Goal: Information Seeking & Learning: Learn about a topic

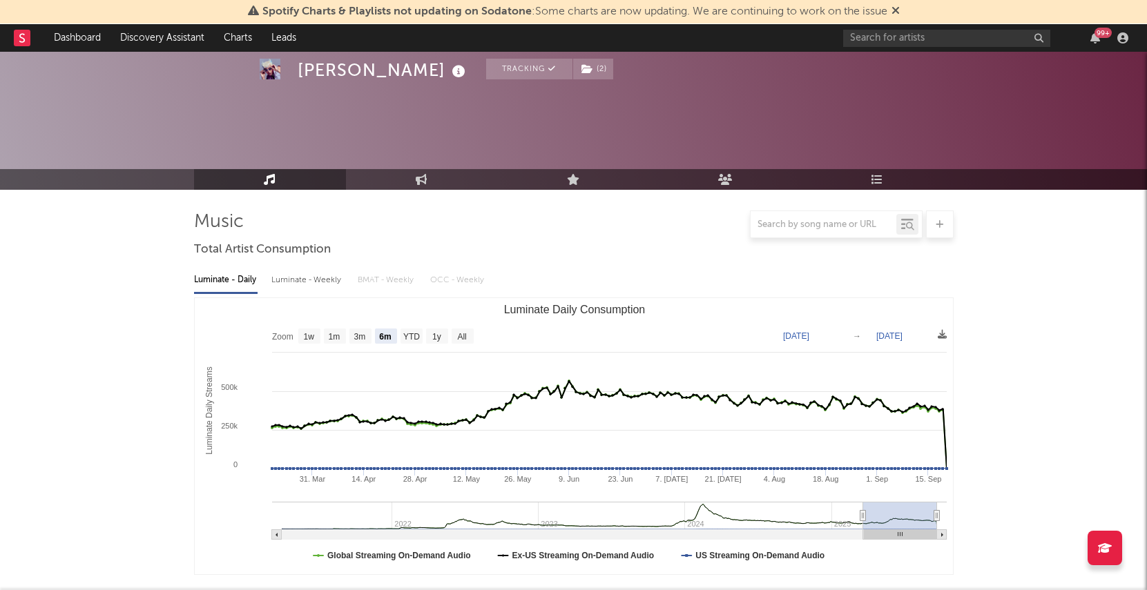
select select "6m"
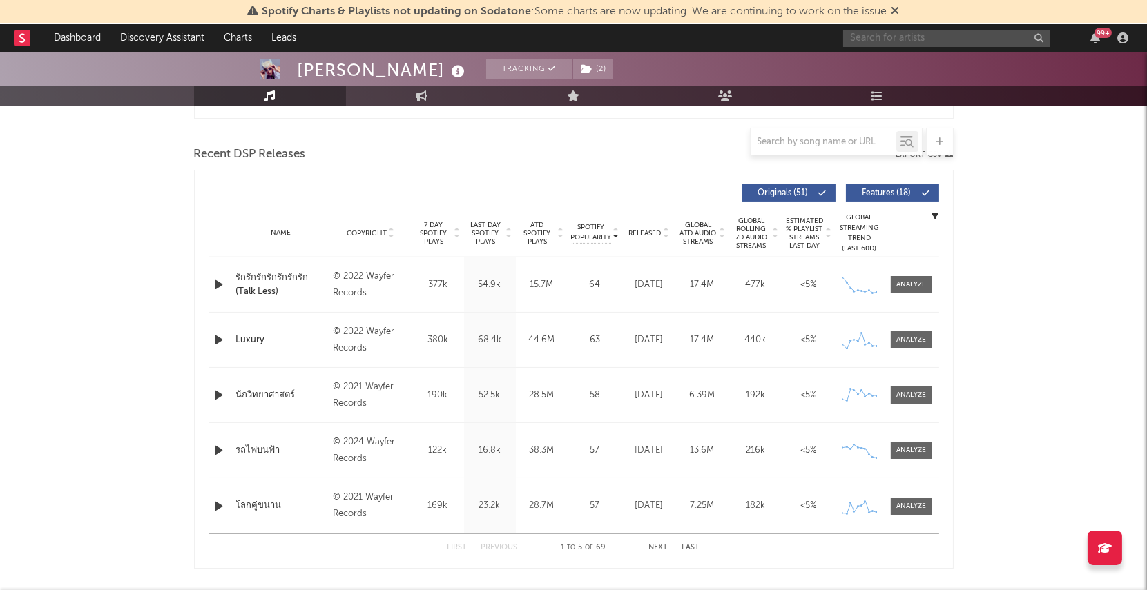
click at [922, 41] on input "text" at bounding box center [946, 38] width 207 height 17
click at [923, 34] on input "patrickananda" at bounding box center [946, 38] width 207 height 17
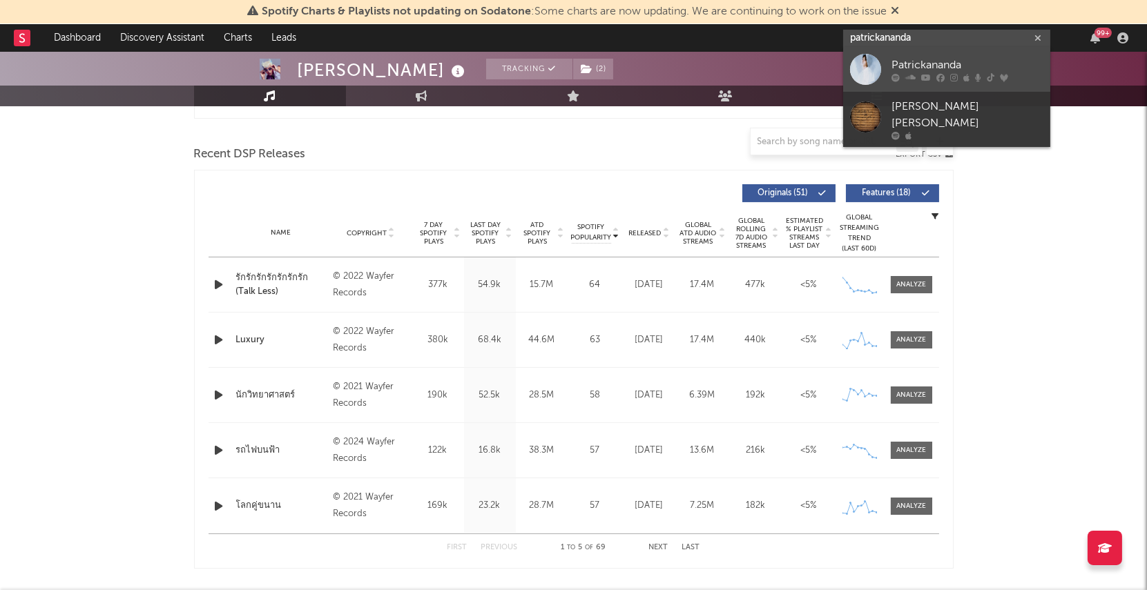
type input "patrickananda"
click at [915, 77] on icon at bounding box center [910, 78] width 10 height 8
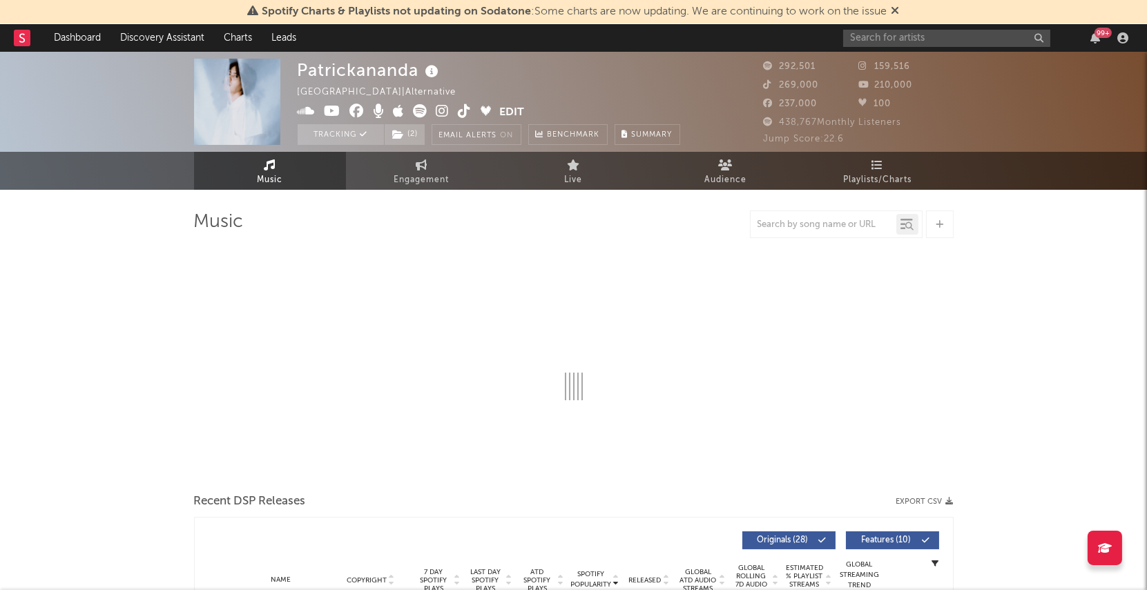
select select "6m"
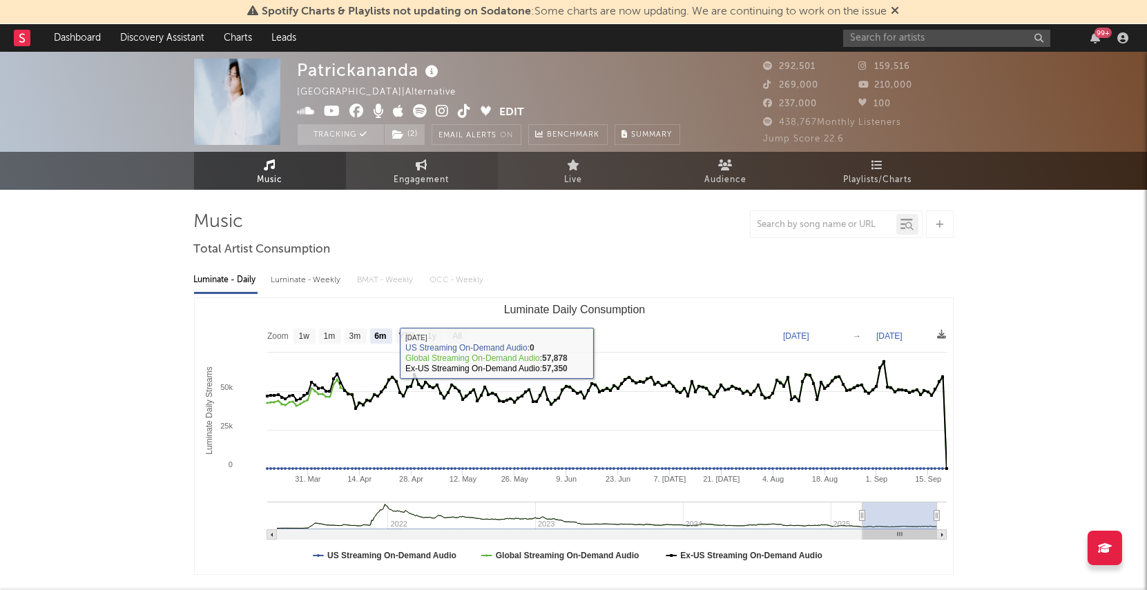
click at [414, 172] on span "Engagement" at bounding box center [421, 180] width 55 height 17
select select "1w"
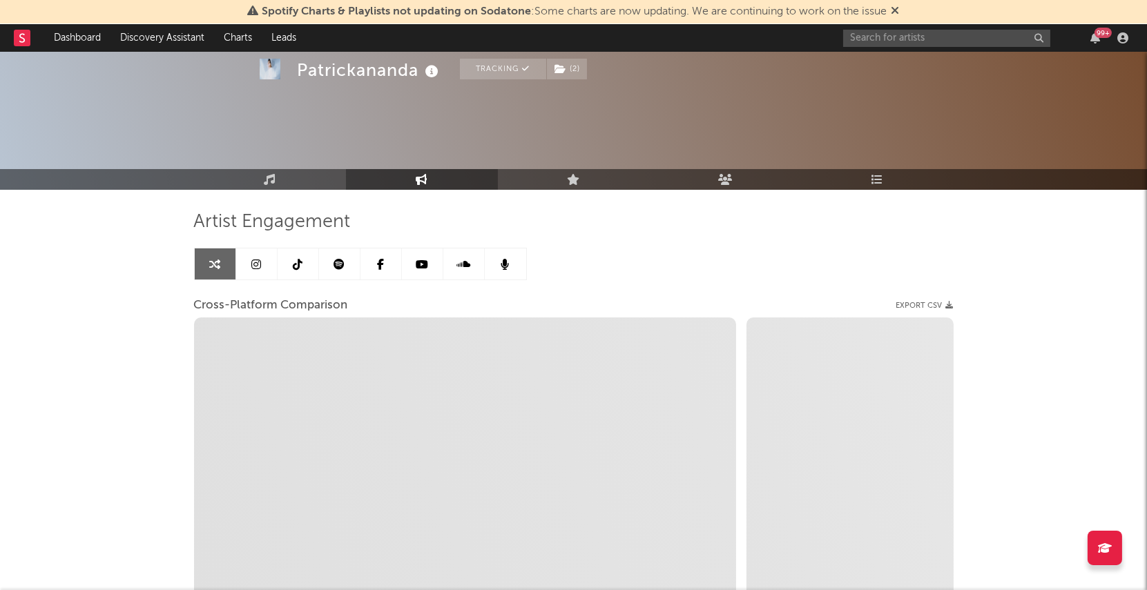
scroll to position [185, 0]
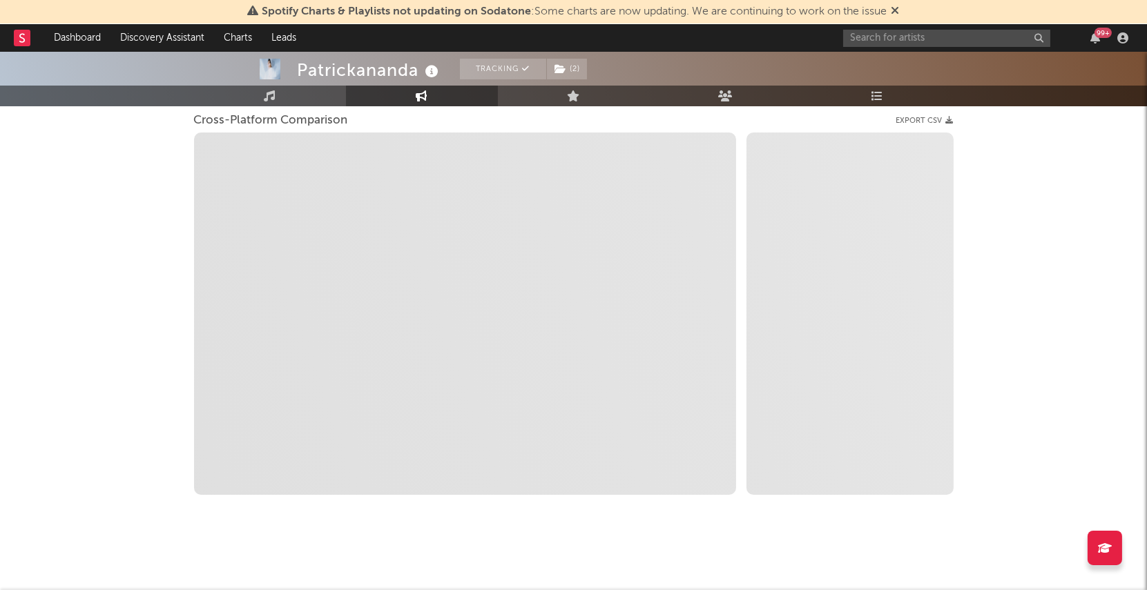
select select "1m"
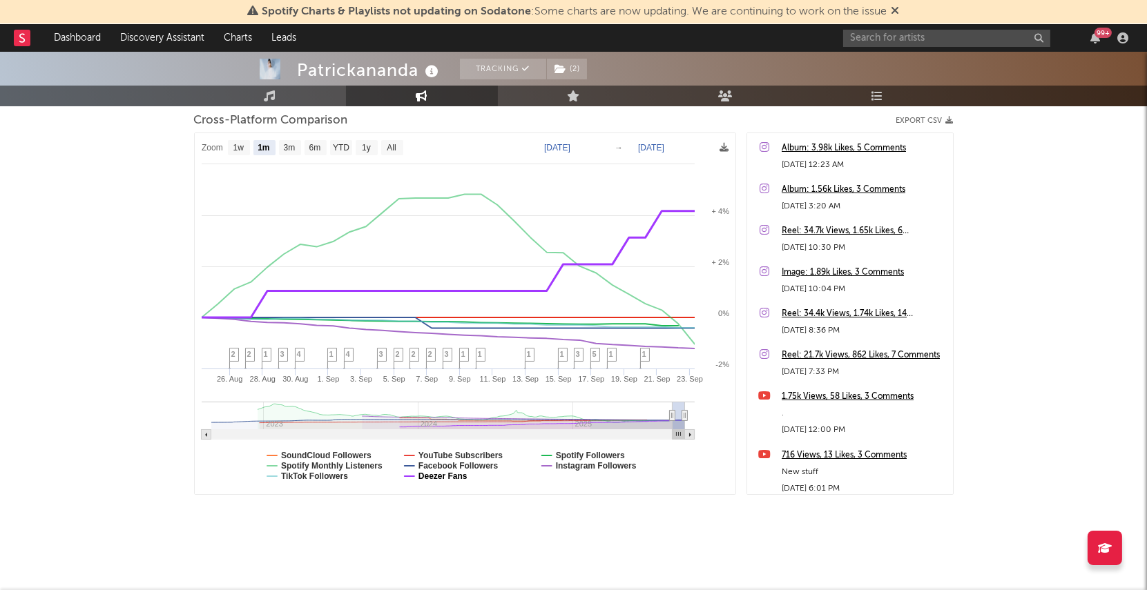
click at [428, 474] on text "Deezer Fans" at bounding box center [442, 476] width 49 height 10
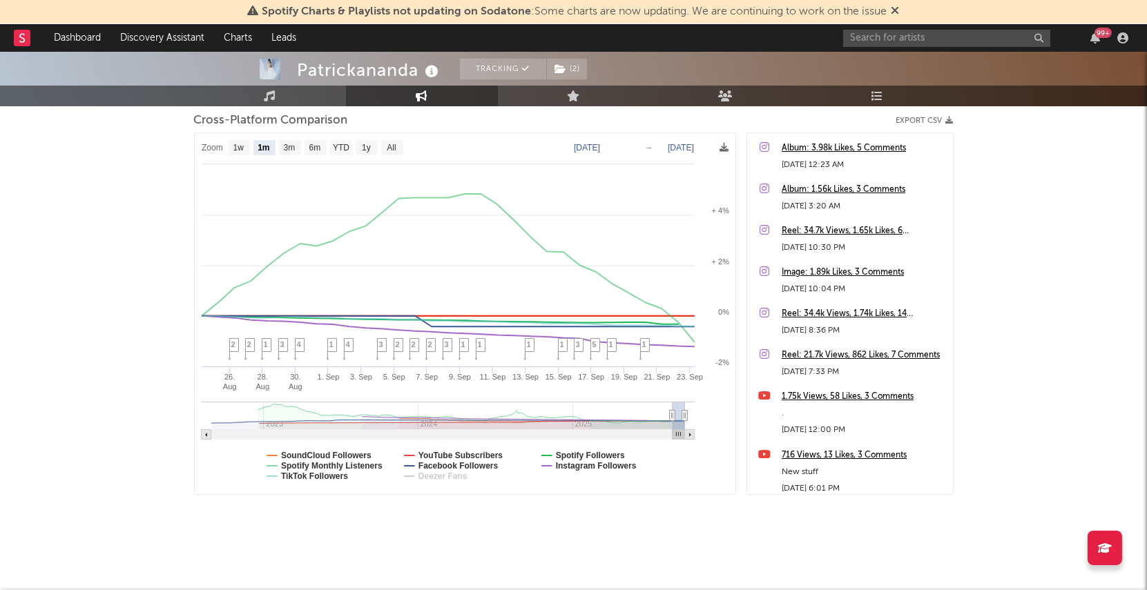
select select "1m"
click at [364, 464] on text "Spotify Monthly Listeners" at bounding box center [331, 466] width 101 height 10
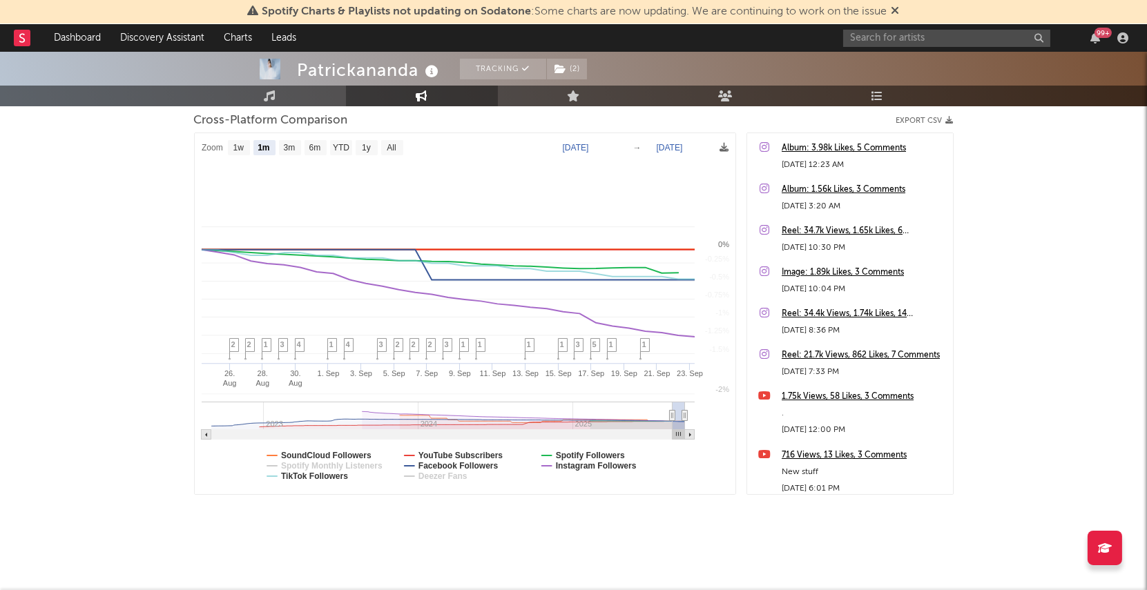
select select "1m"
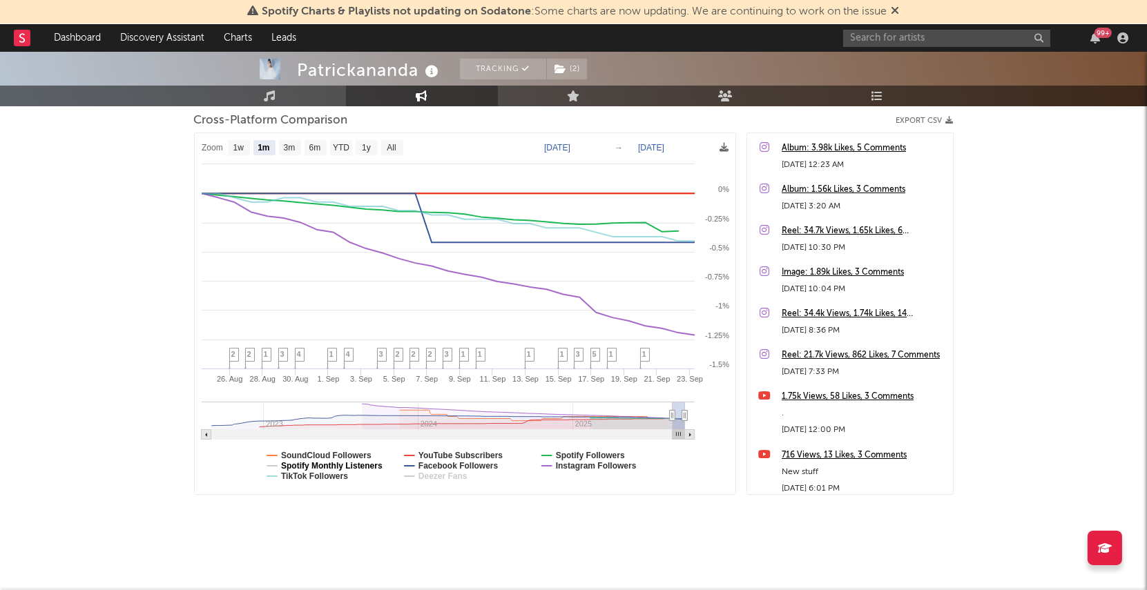
click at [364, 464] on text "Spotify Monthly Listeners" at bounding box center [331, 466] width 101 height 10
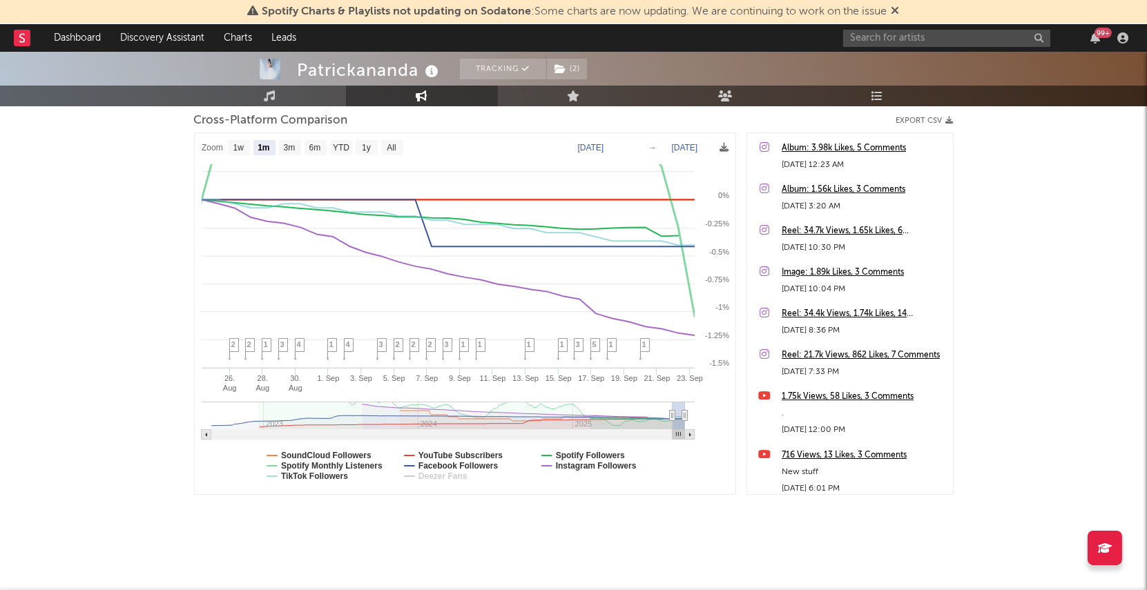
select select "1m"
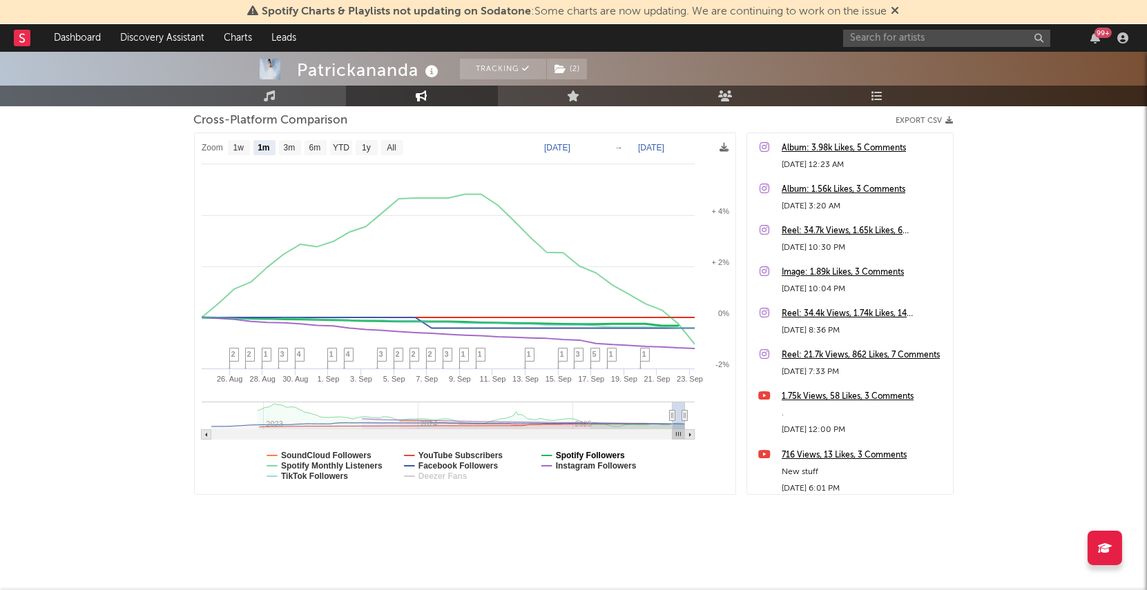
click at [585, 454] on text "Spotify Followers" at bounding box center [589, 456] width 69 height 10
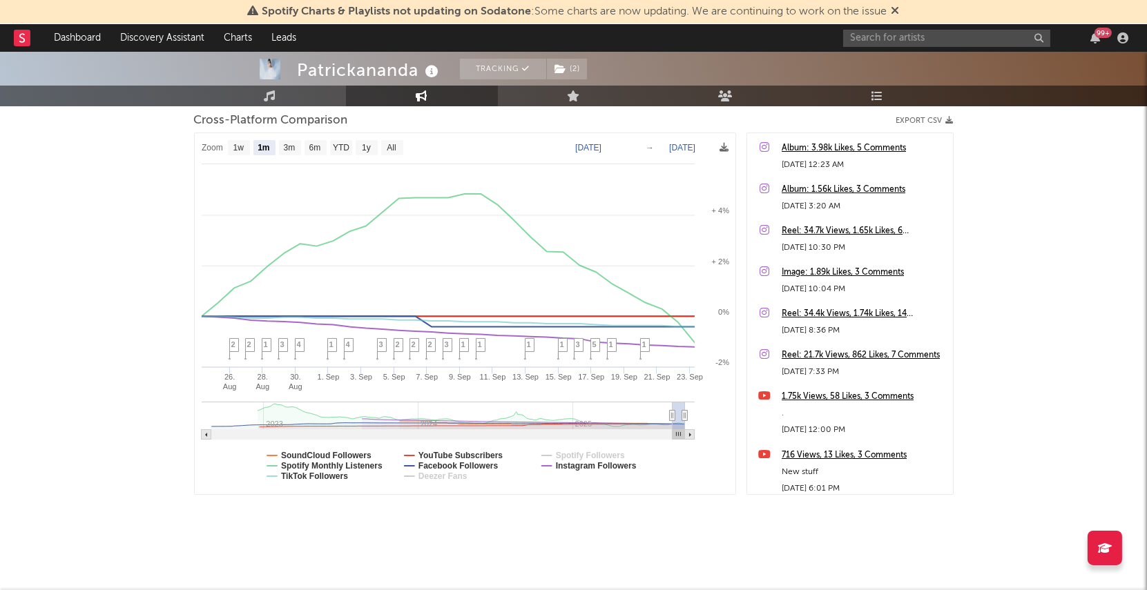
select select "1m"
click at [585, 454] on text "Spotify Followers" at bounding box center [589, 456] width 69 height 10
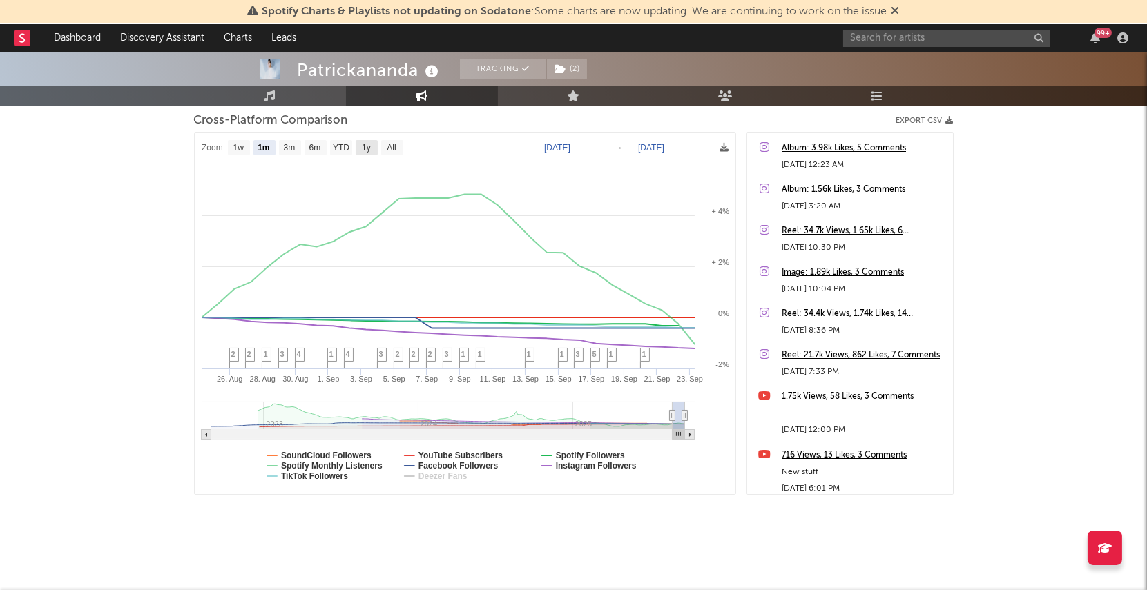
click at [364, 147] on text "1y" at bounding box center [366, 149] width 9 height 10
select select "1y"
type input "[DATE]"
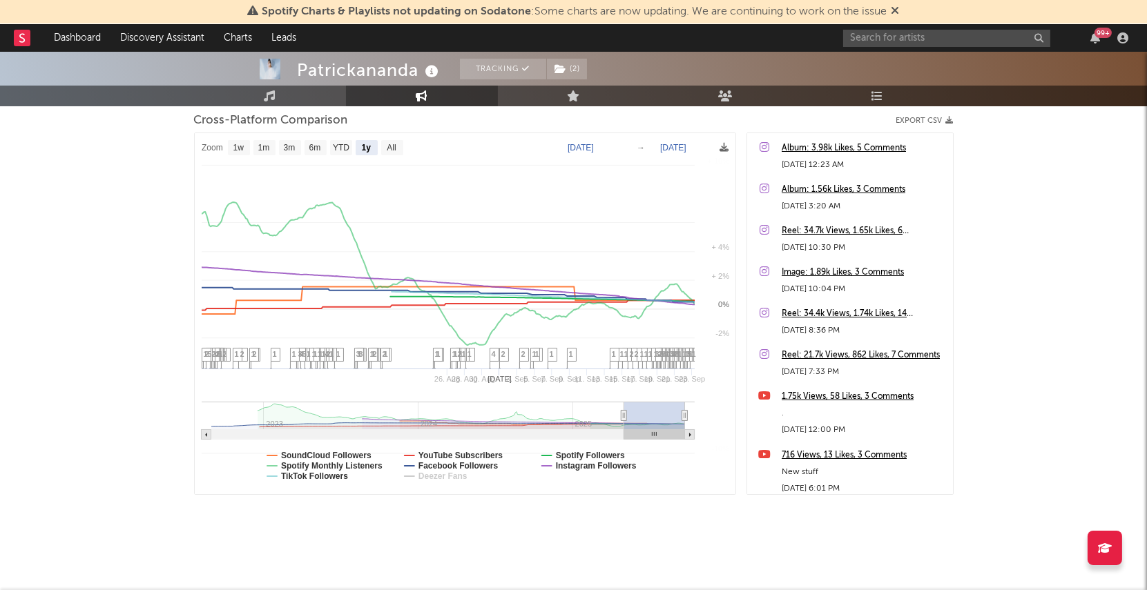
select select "1y"
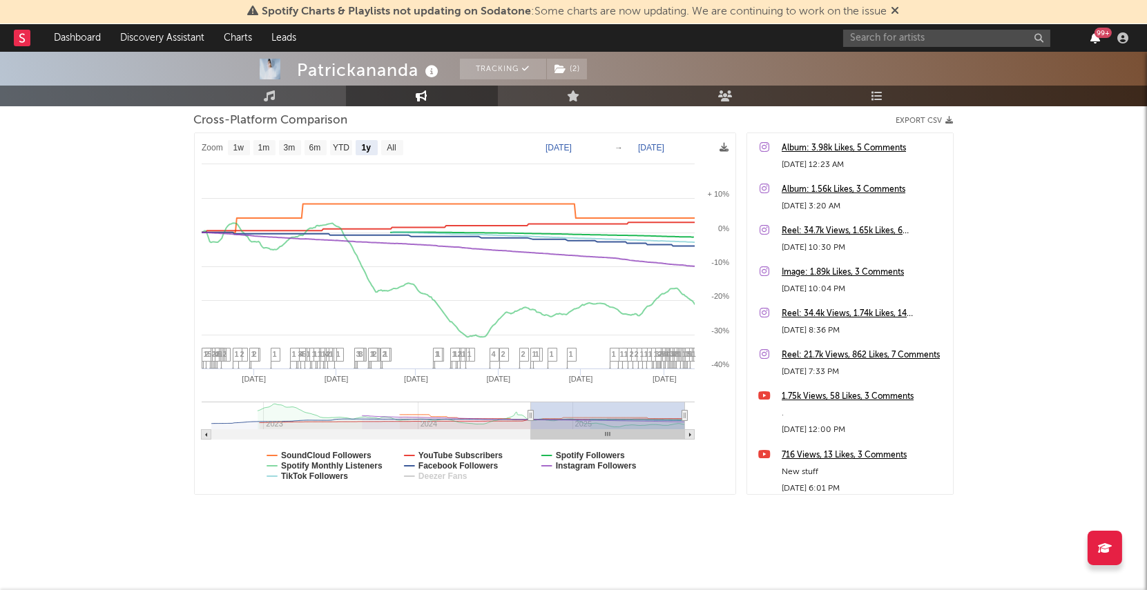
click at [1095, 39] on icon "button" at bounding box center [1095, 37] width 10 height 11
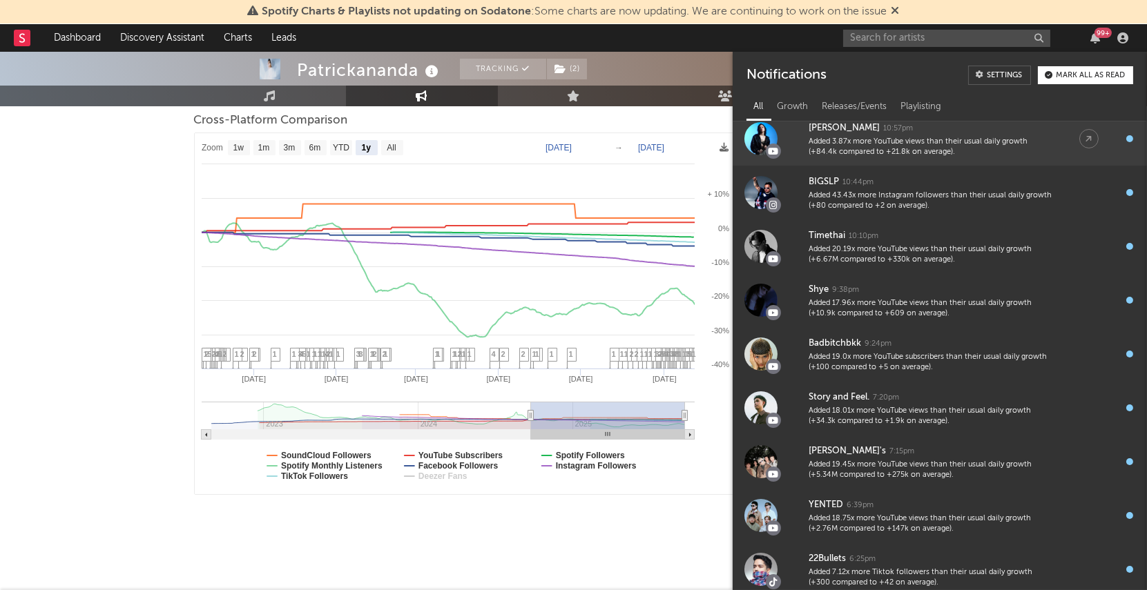
scroll to position [129, 0]
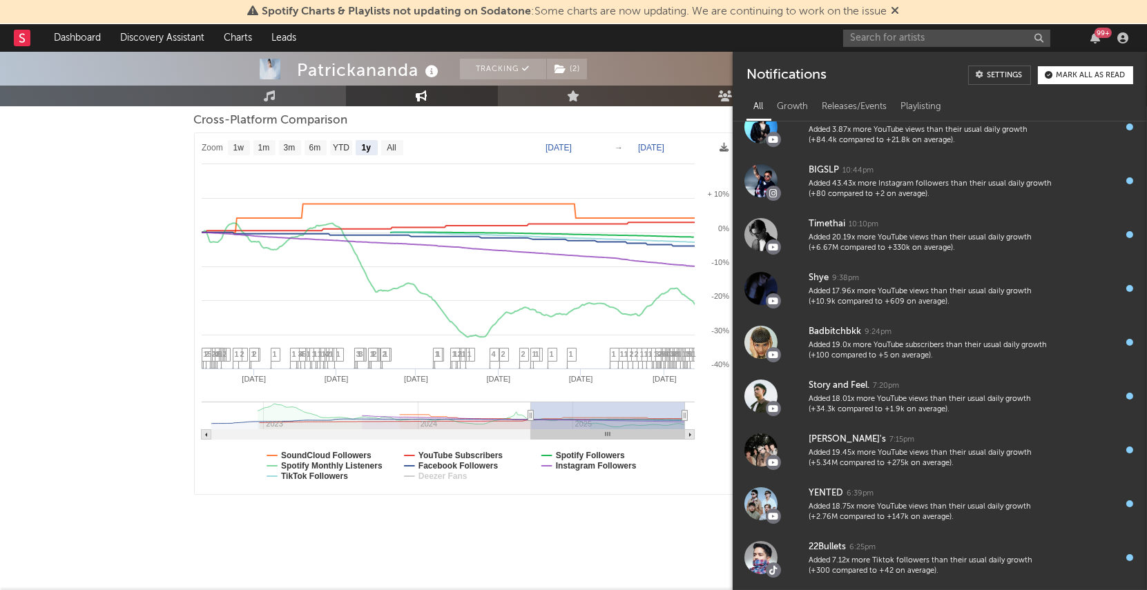
click at [686, 532] on div "Artist Engagement Cross-Platform Comparison Export CSV Zoom 1w 1m 3m 6m YTD 1y …" at bounding box center [573, 277] width 759 height 545
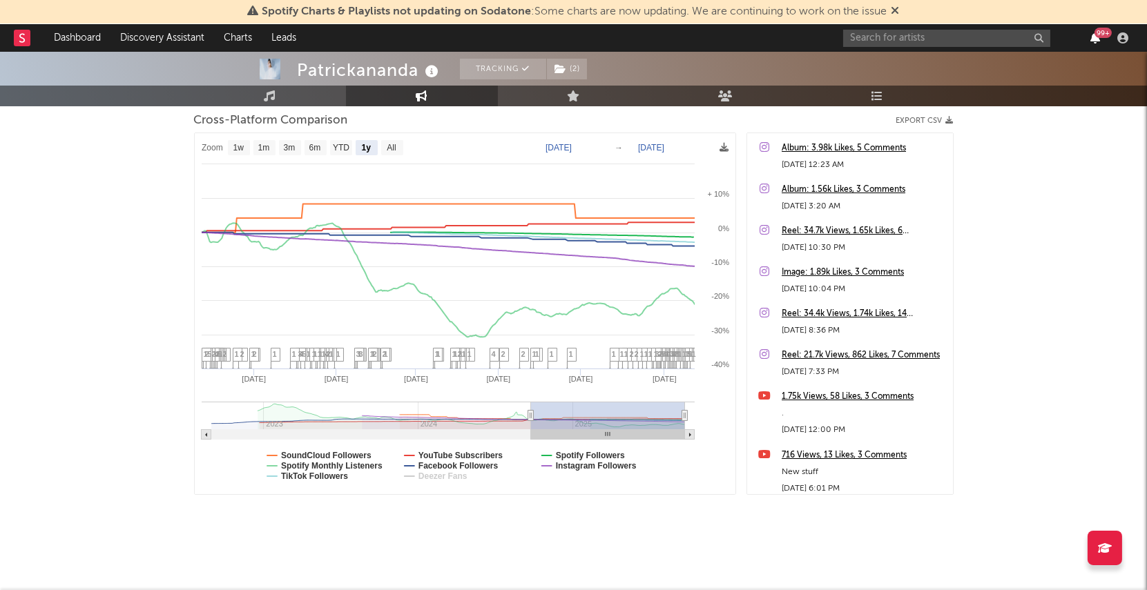
click at [1090, 35] on icon "button" at bounding box center [1095, 37] width 10 height 11
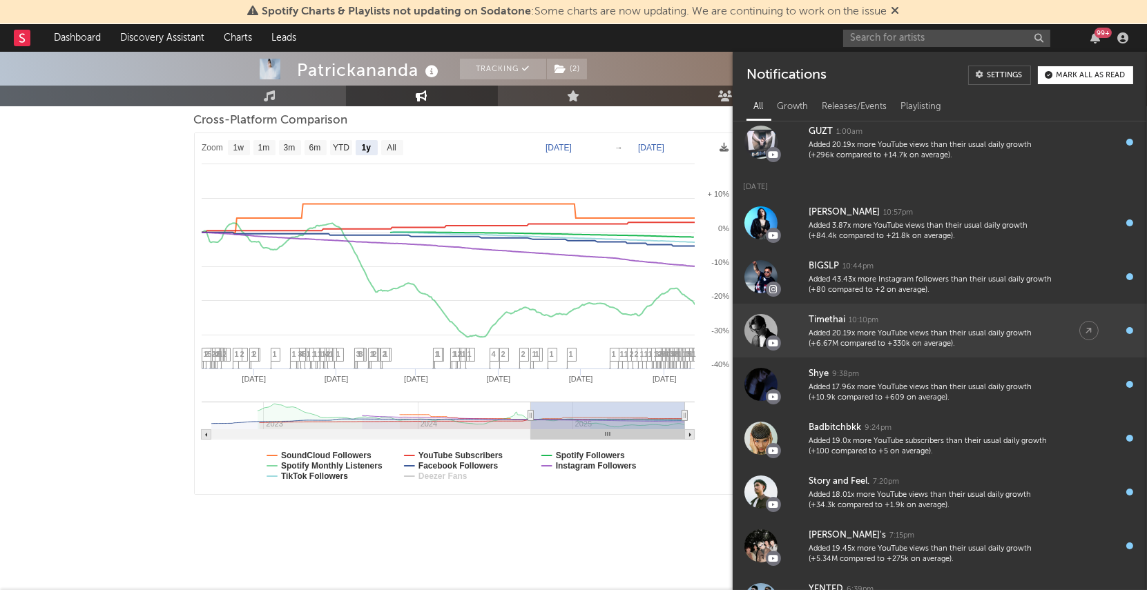
scroll to position [0, 0]
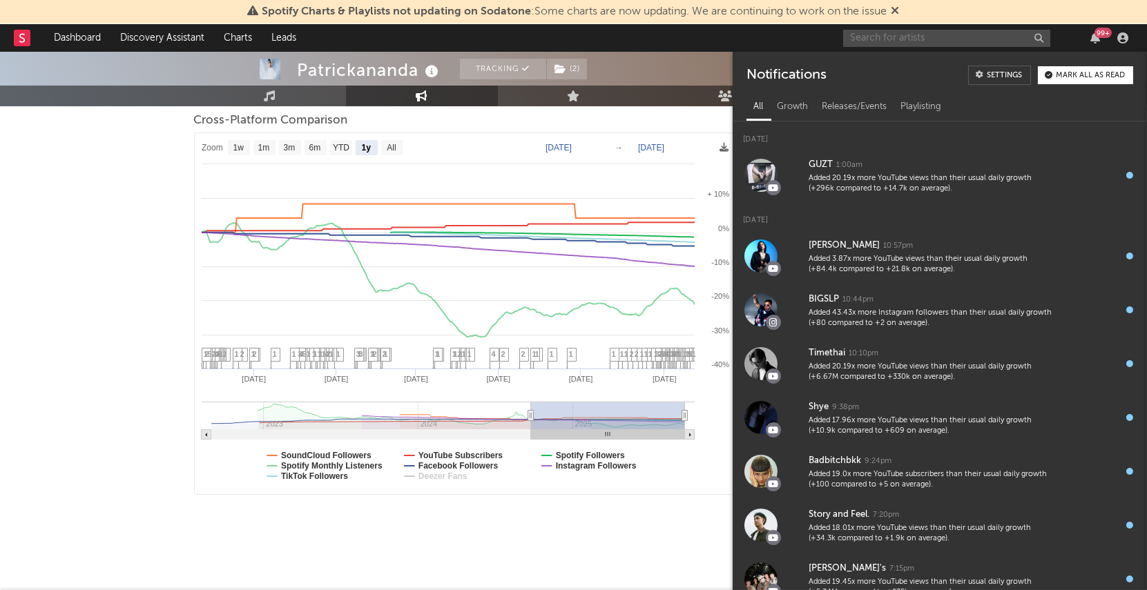
click at [902, 36] on input "text" at bounding box center [946, 38] width 207 height 17
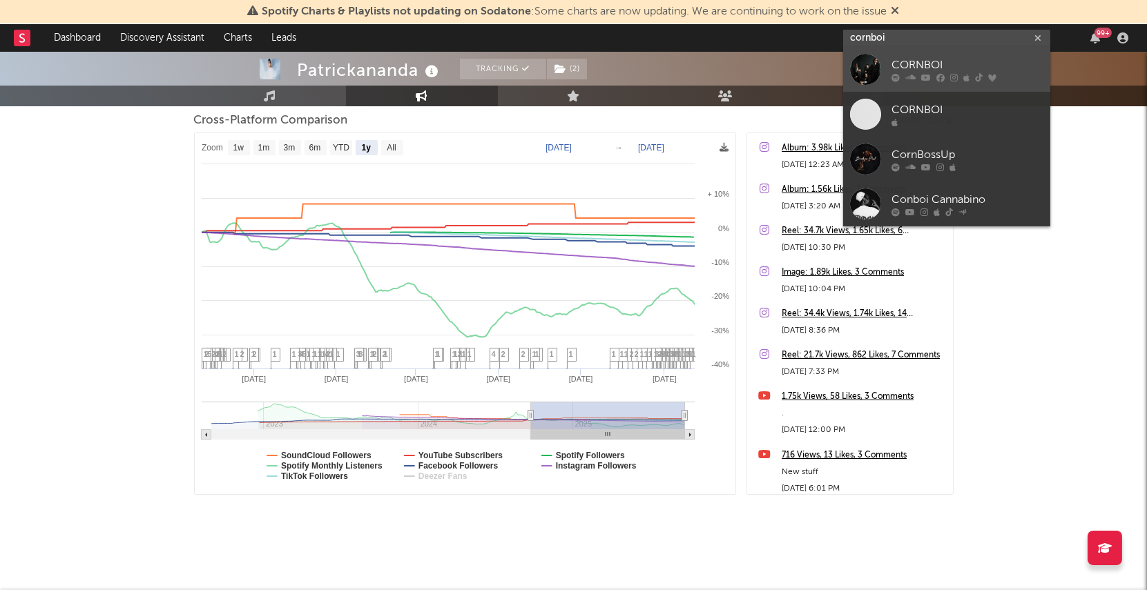
type input "cornboi"
click at [865, 72] on div at bounding box center [865, 69] width 31 height 31
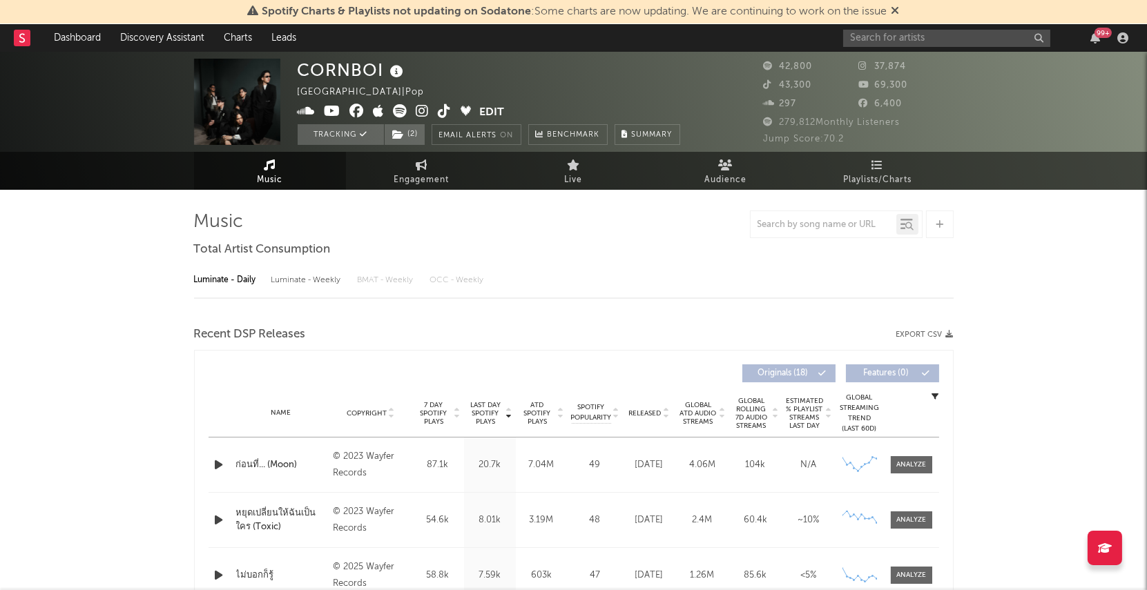
select select "6m"
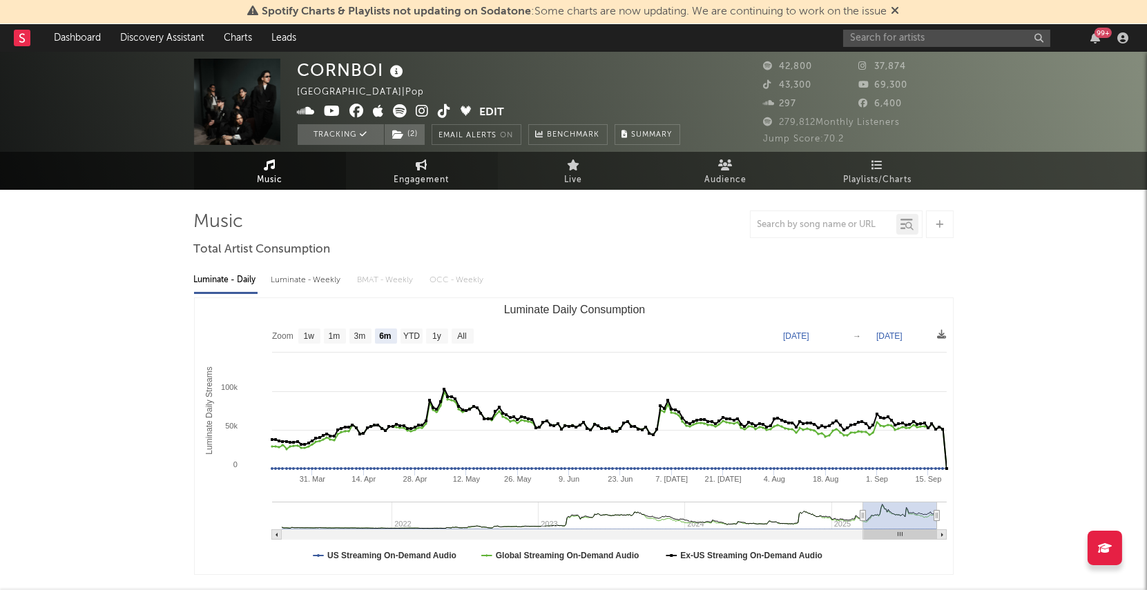
select select "6m"
click at [421, 178] on span "Engagement" at bounding box center [421, 180] width 55 height 17
select select "1w"
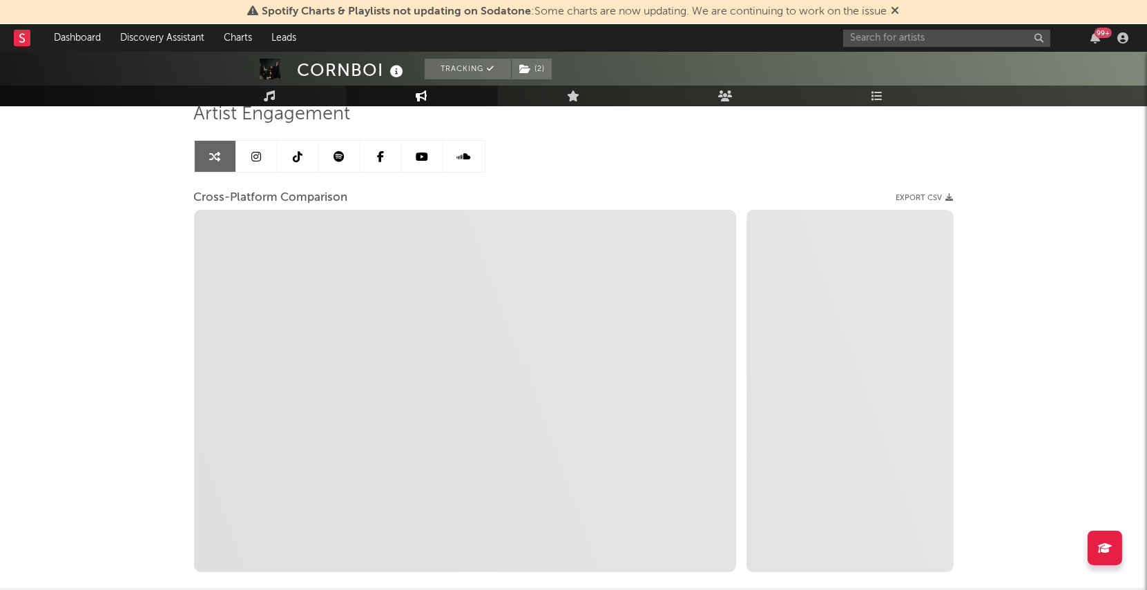
scroll to position [185, 0]
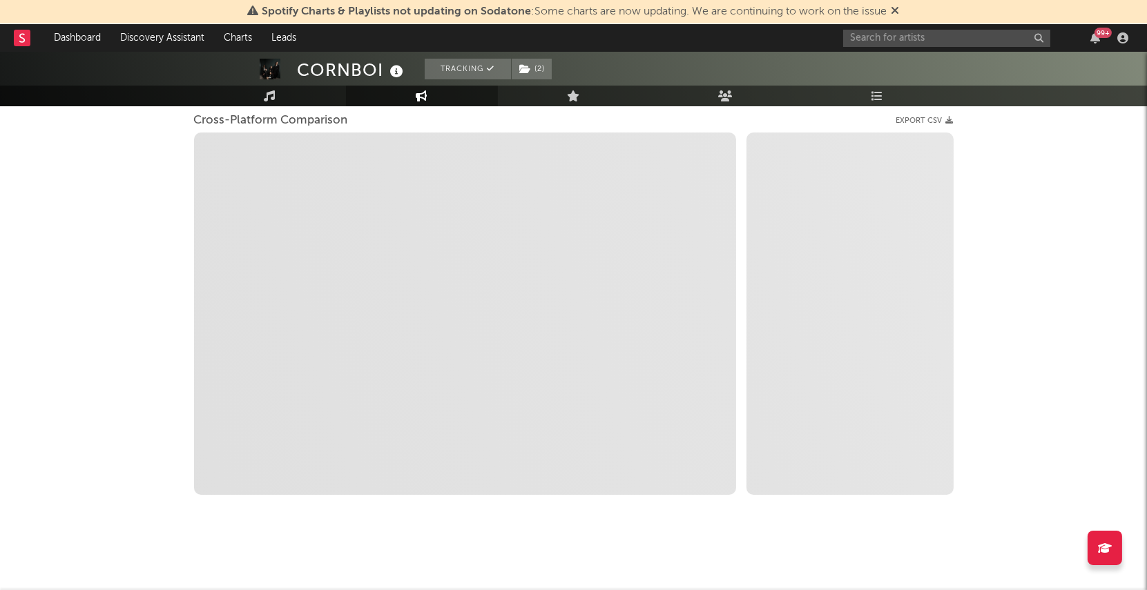
select select "1m"
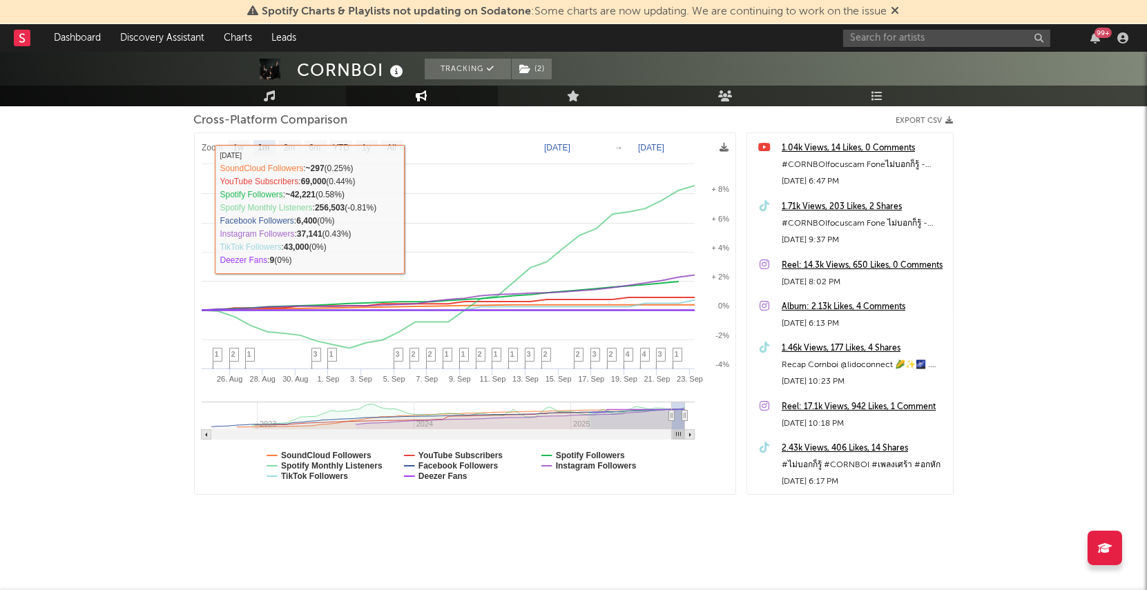
click at [414, 93] on link "Engagement" at bounding box center [422, 96] width 152 height 21
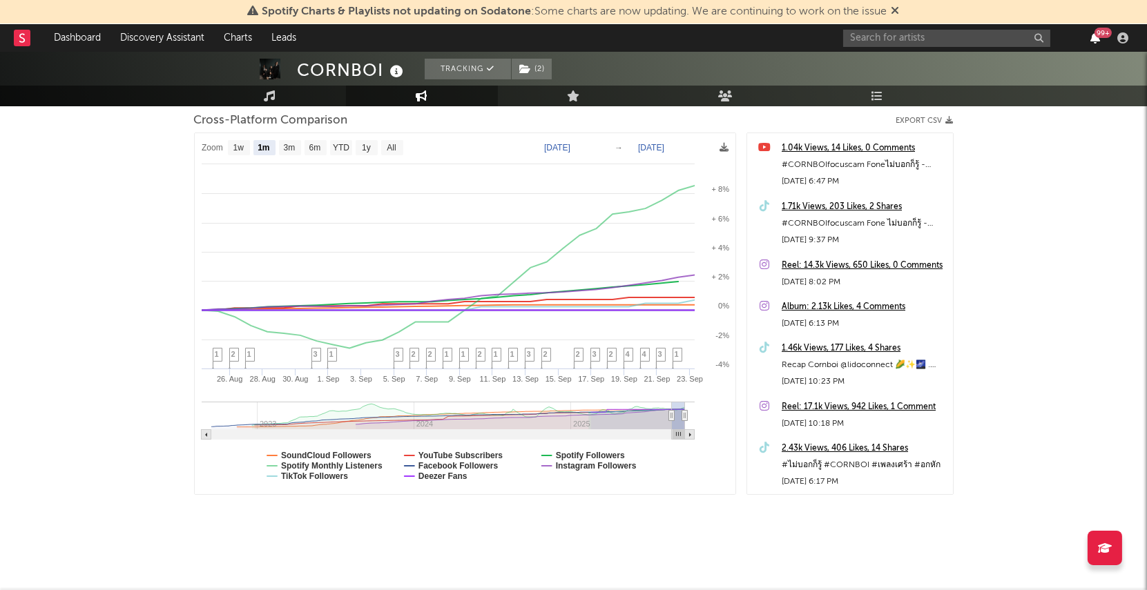
click at [1093, 40] on icon "button" at bounding box center [1095, 37] width 10 height 11
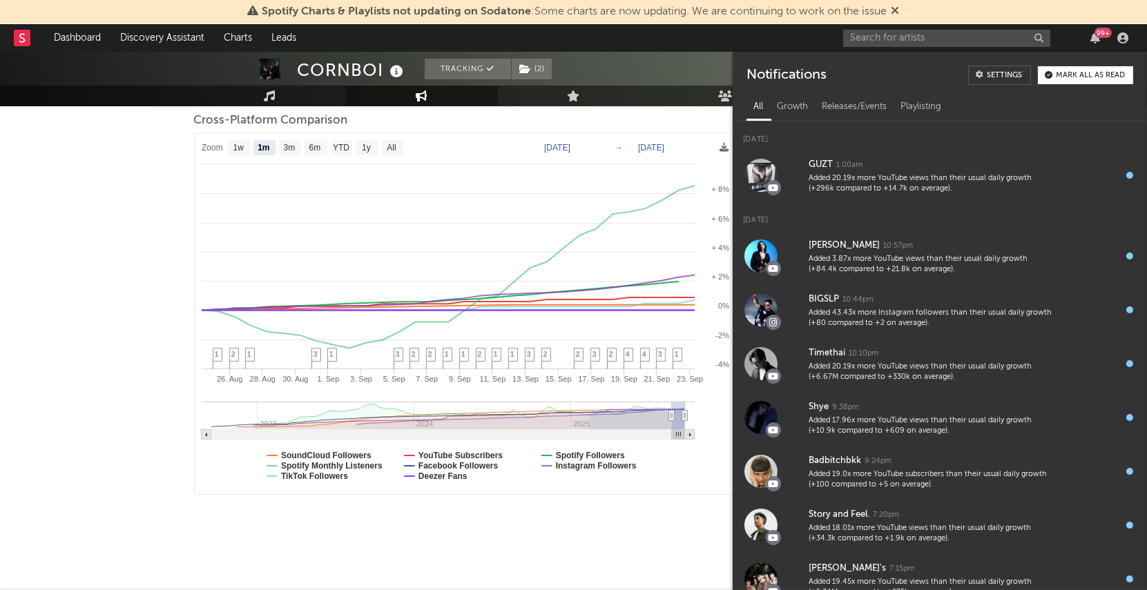
click at [1096, 37] on div "99 +" at bounding box center [1102, 33] width 17 height 10
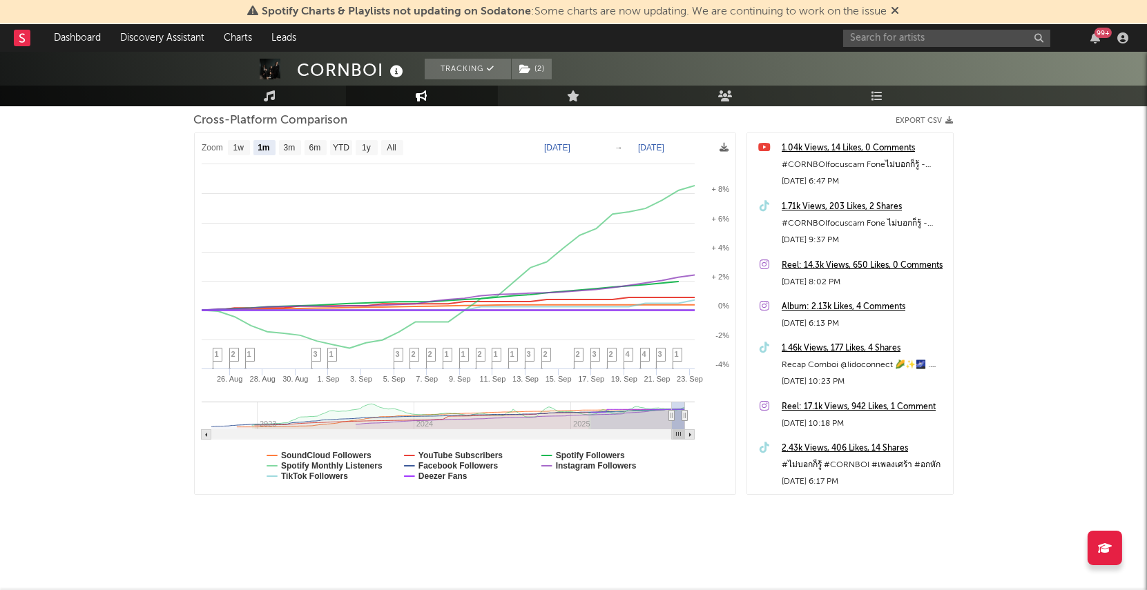
click at [1096, 37] on div "99 +" at bounding box center [1102, 33] width 17 height 10
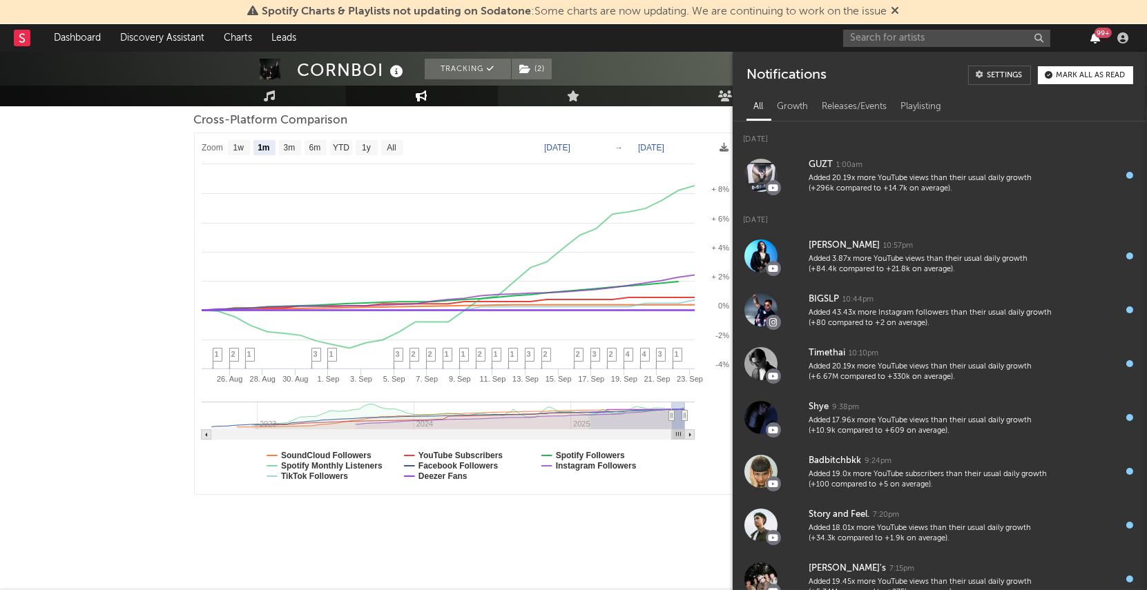
click at [1093, 35] on icon "button" at bounding box center [1095, 37] width 10 height 11
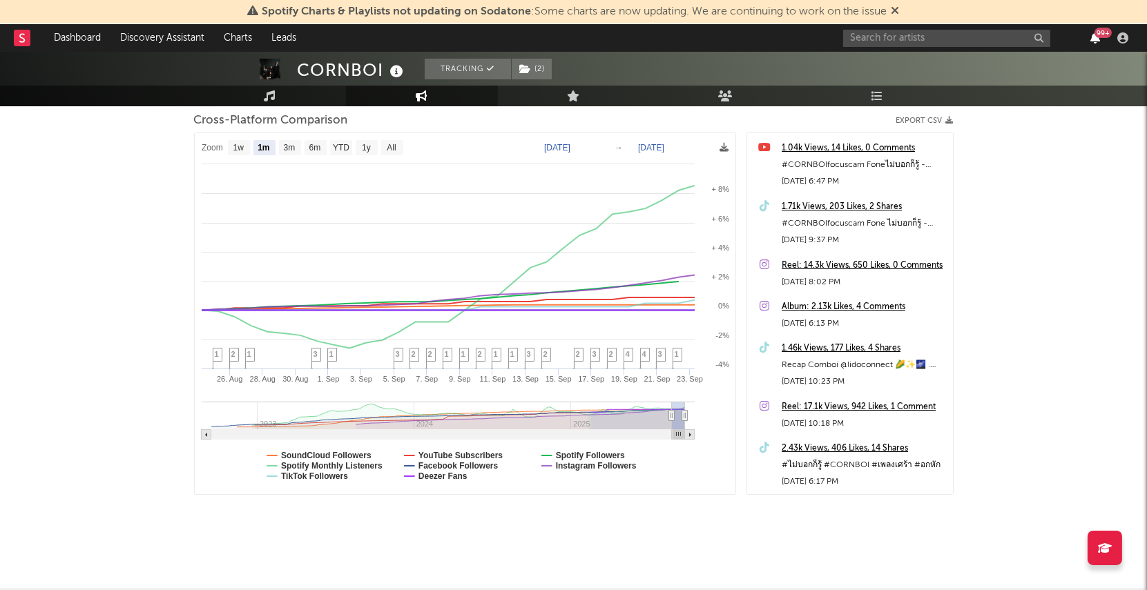
click at [1093, 35] on icon "button" at bounding box center [1095, 37] width 10 height 11
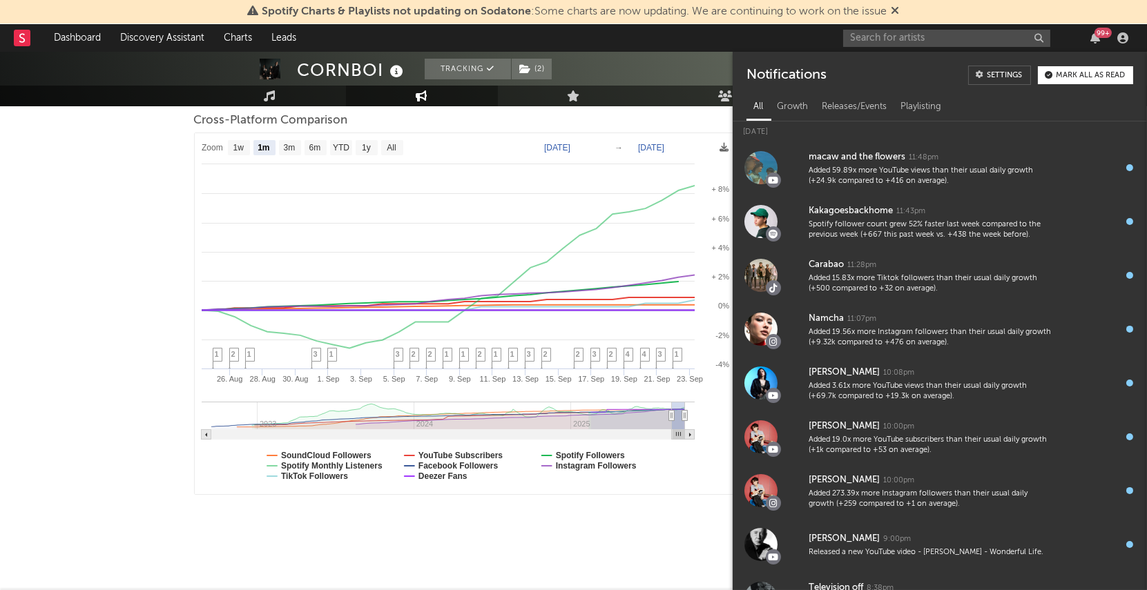
scroll to position [0, 0]
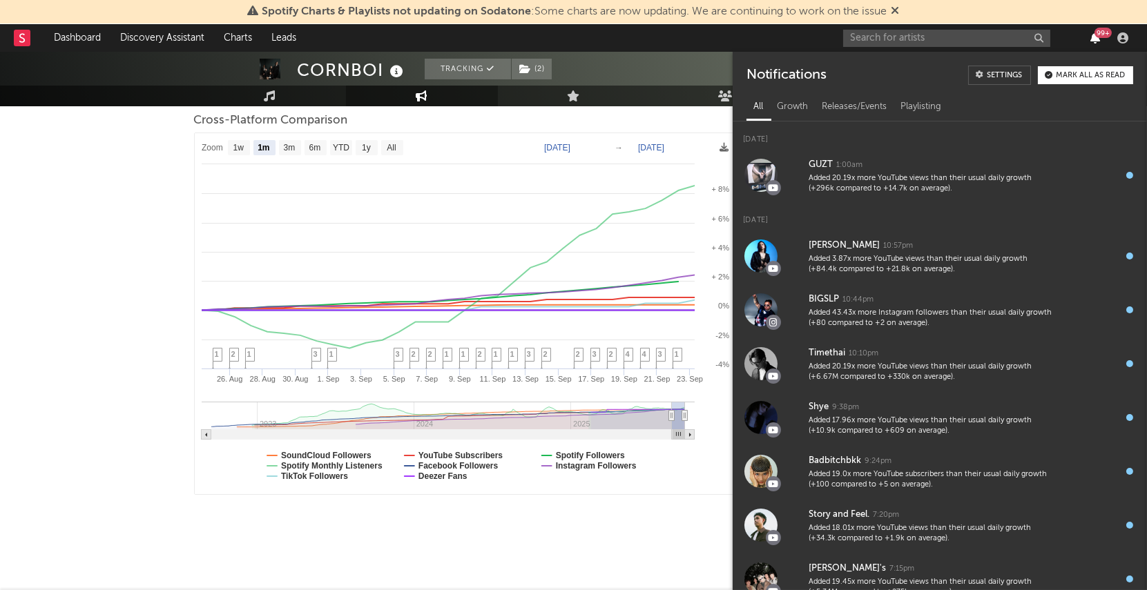
click at [1090, 32] on icon "button" at bounding box center [1095, 37] width 10 height 11
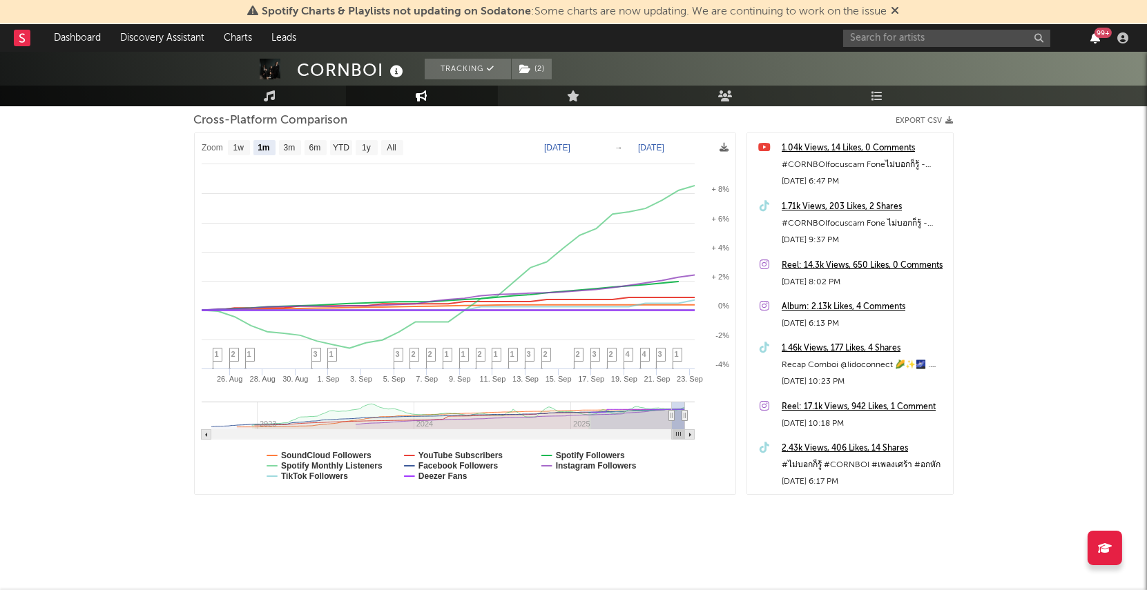
click at [1090, 32] on icon "button" at bounding box center [1095, 37] width 10 height 11
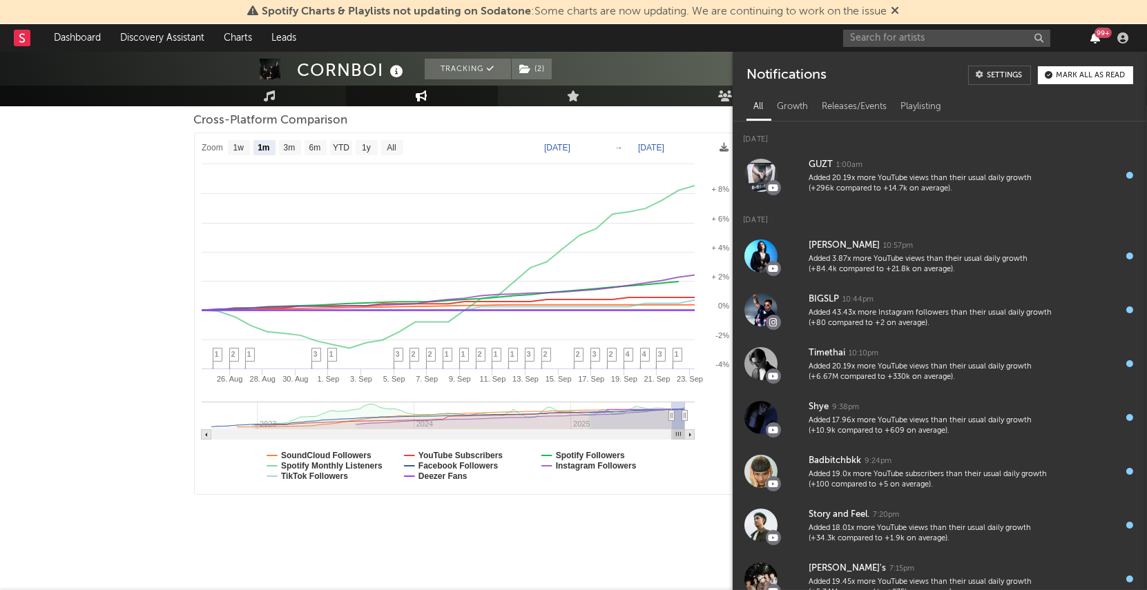
click at [1094, 39] on icon "button" at bounding box center [1095, 37] width 10 height 11
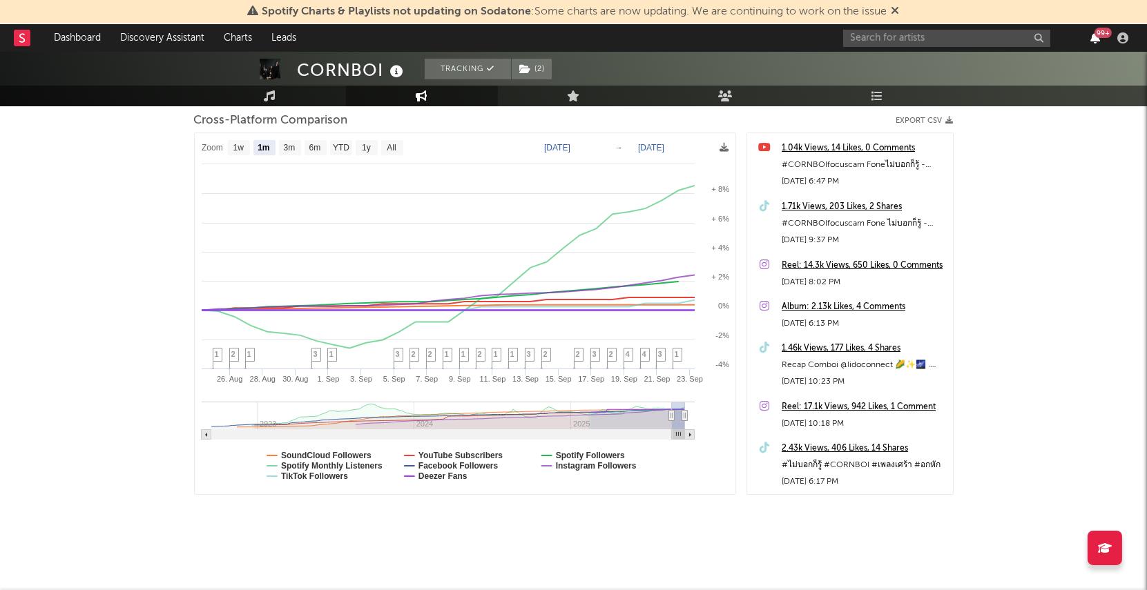
click at [1094, 39] on icon "button" at bounding box center [1095, 37] width 10 height 11
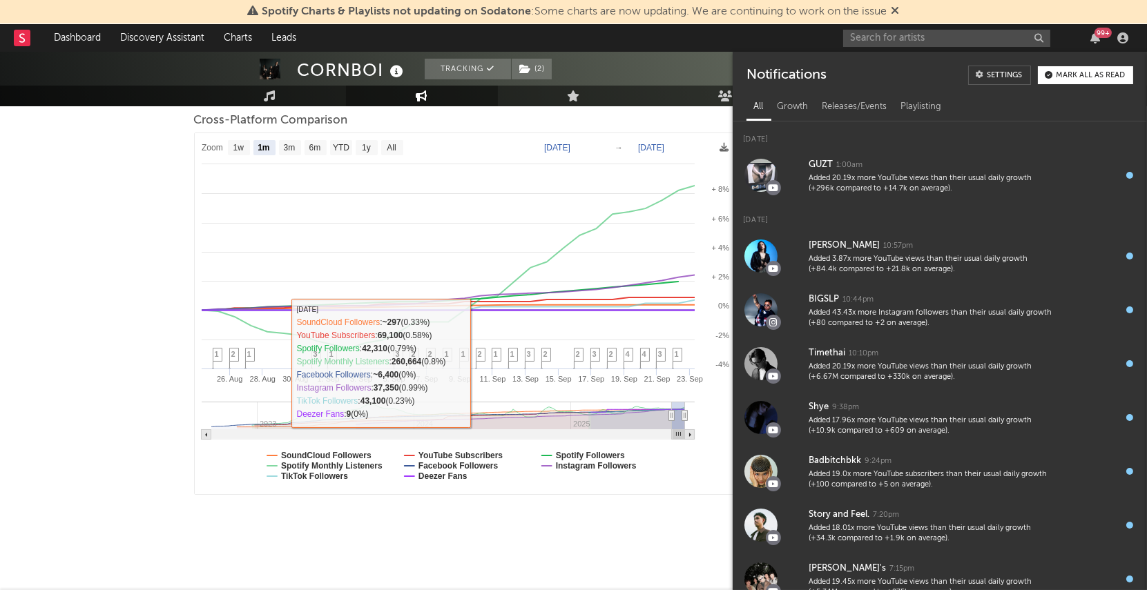
click at [126, 485] on div "CORNBOI Tracking ( 2 ) [GEOGRAPHIC_DATA] | Pop Edit Tracking ( 2 ) Email Alerts…" at bounding box center [573, 229] width 1147 height 725
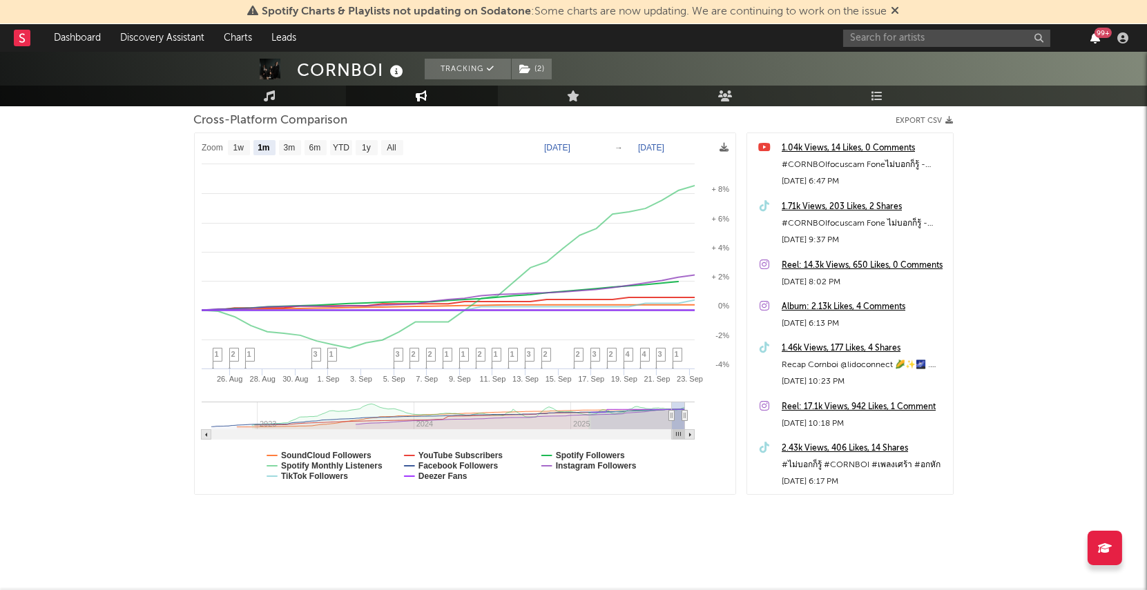
click at [1097, 41] on icon "button" at bounding box center [1095, 37] width 10 height 11
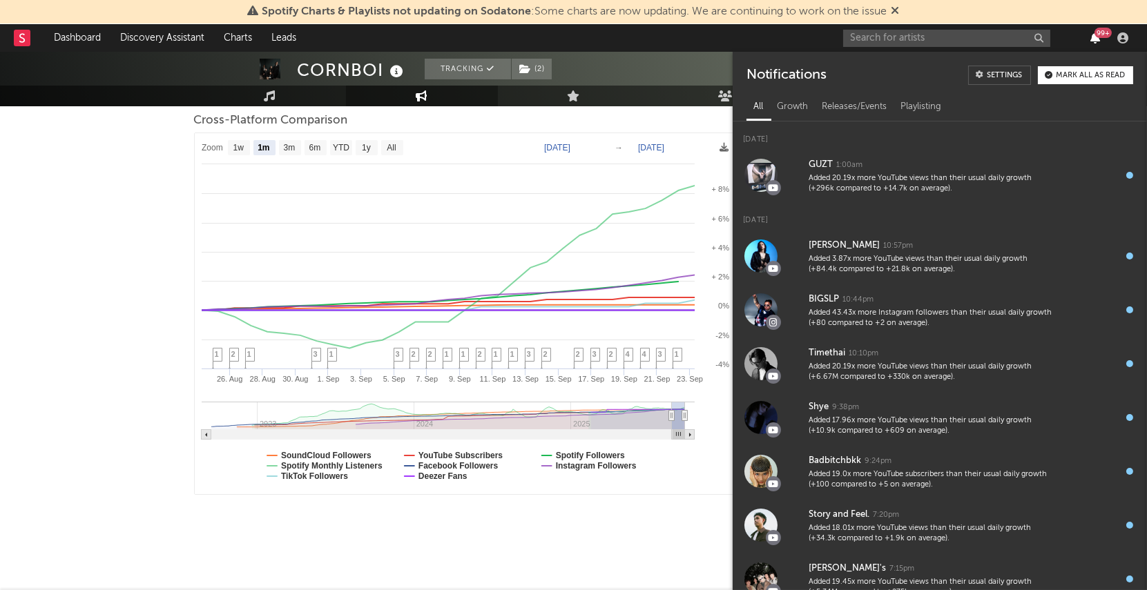
click at [1093, 39] on icon "button" at bounding box center [1095, 37] width 10 height 11
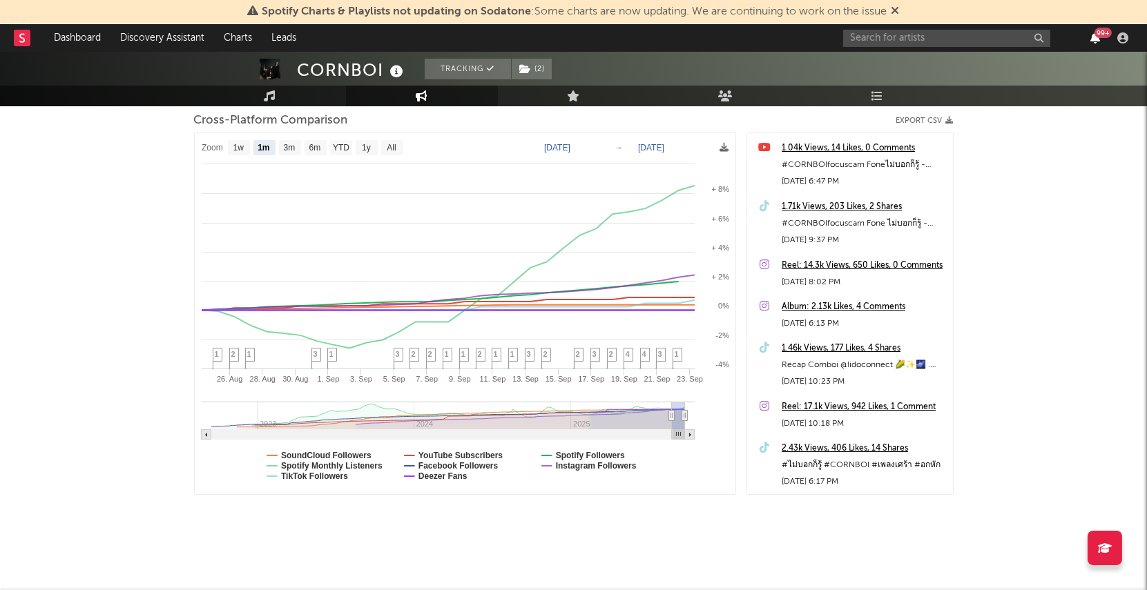
click at [1093, 39] on icon "button" at bounding box center [1095, 37] width 10 height 11
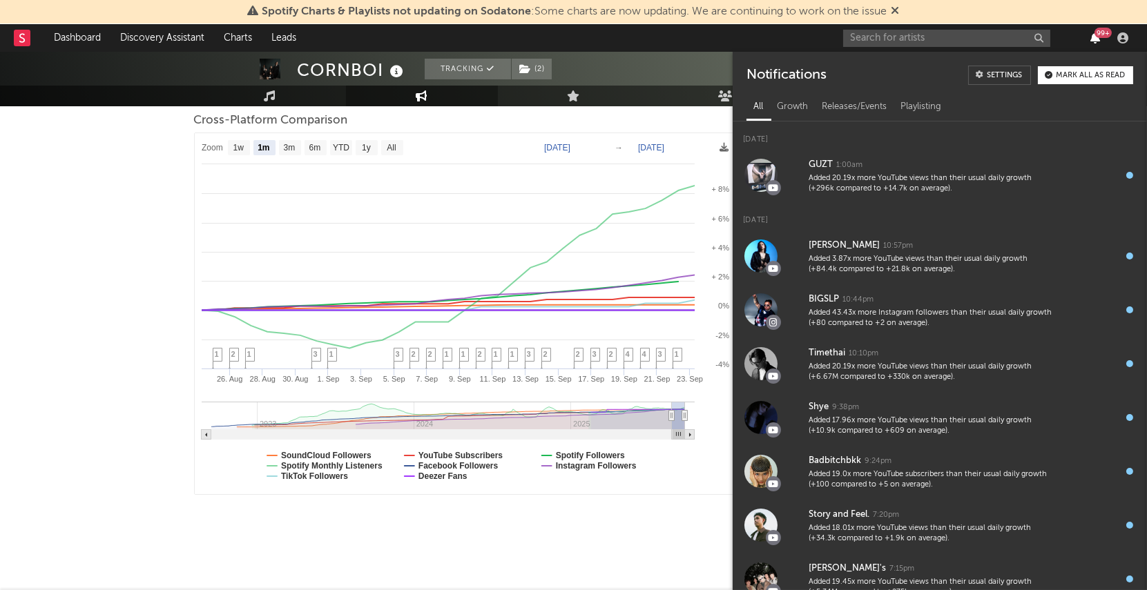
click at [1093, 39] on icon "button" at bounding box center [1095, 37] width 10 height 11
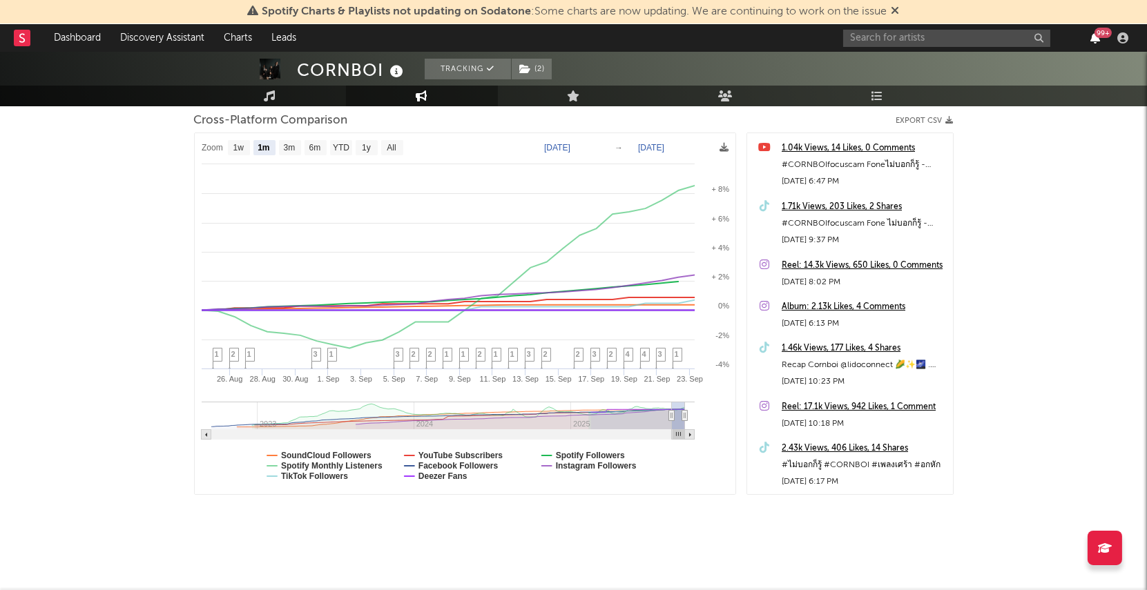
click at [1095, 37] on icon "button" at bounding box center [1095, 37] width 10 height 11
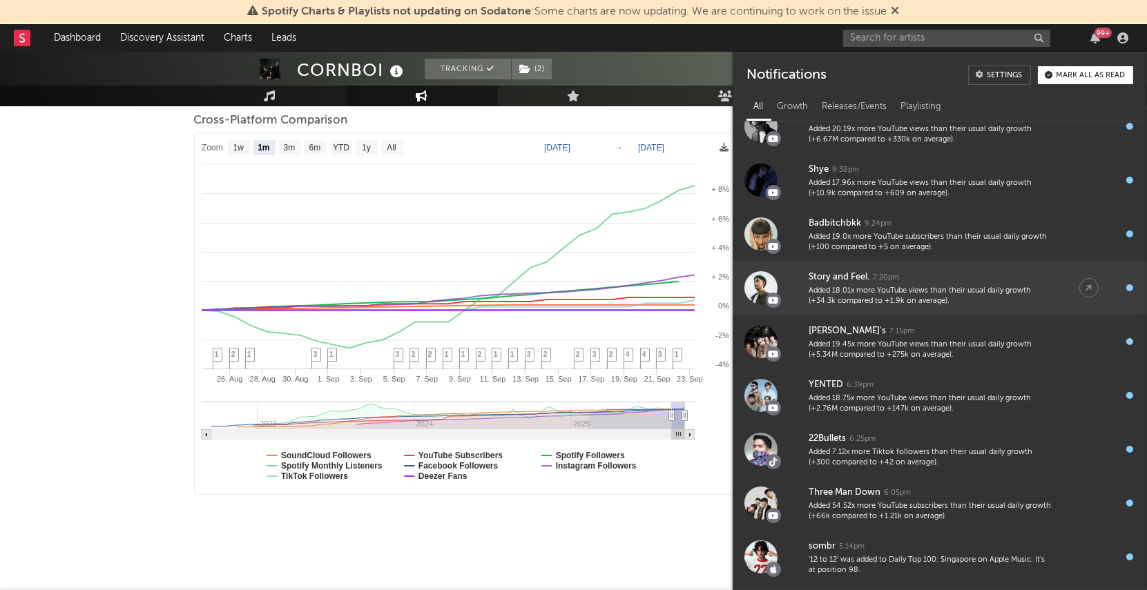
scroll to position [239, 0]
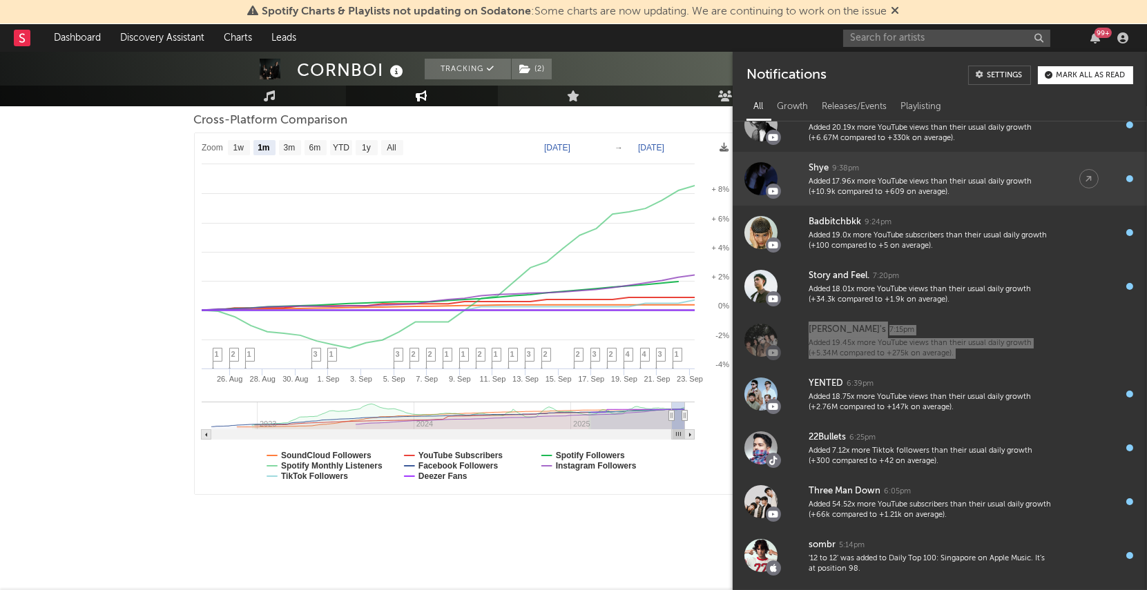
drag, startPoint x: 822, startPoint y: 330, endPoint x: 766, endPoint y: 177, distance: 163.1
click at [0, 0] on div "Spotify Charts & Playlists not updating on Sodatone : Some charts are now updat…" at bounding box center [573, 229] width 1147 height 725
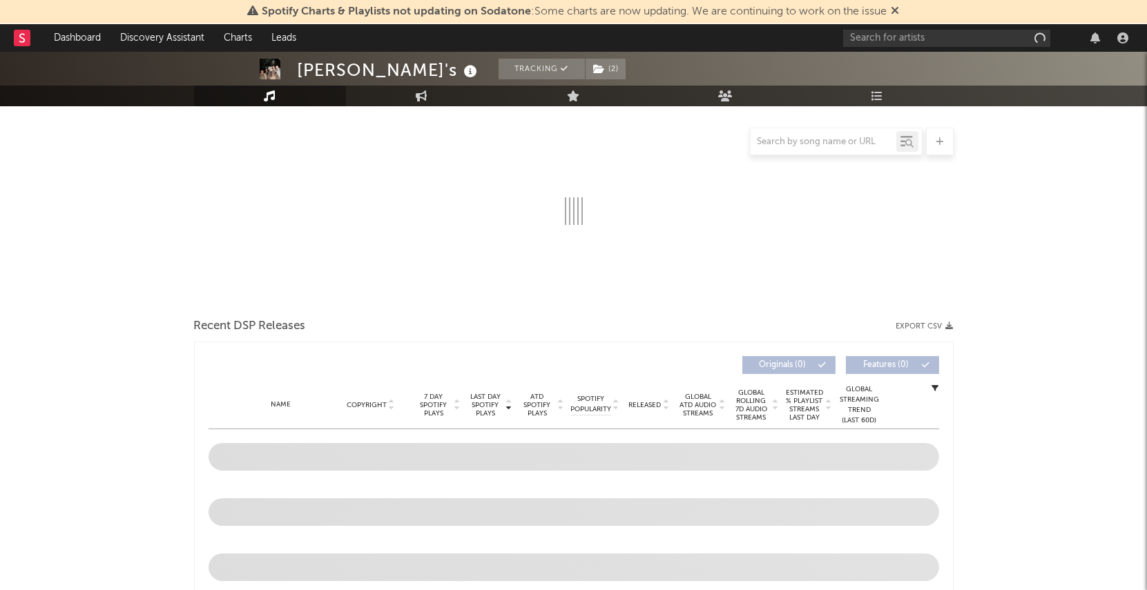
scroll to position [264, 0]
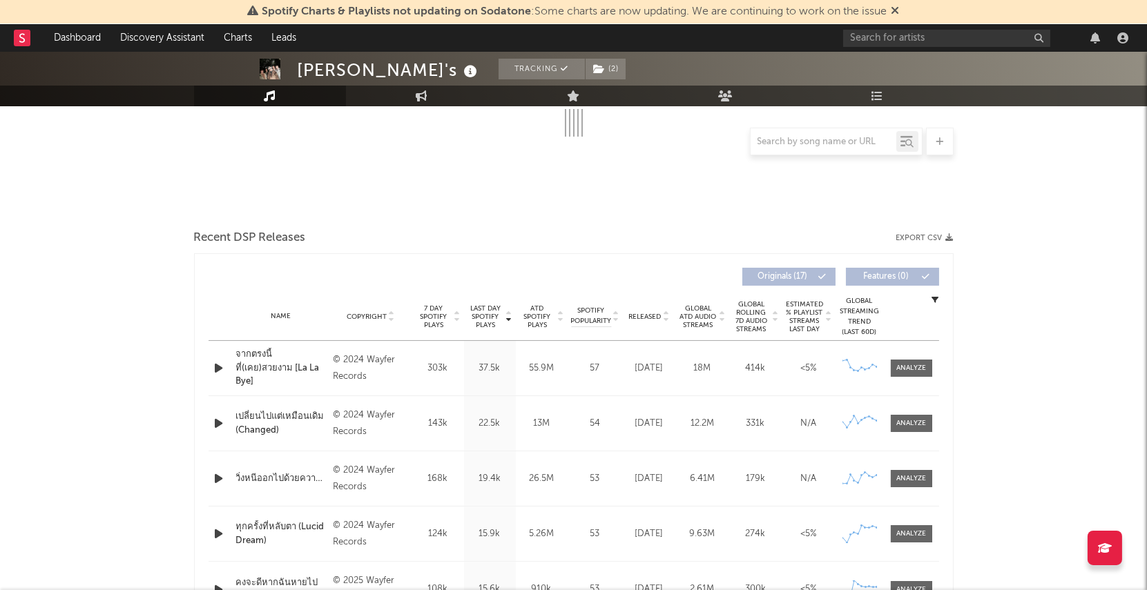
select select "6m"
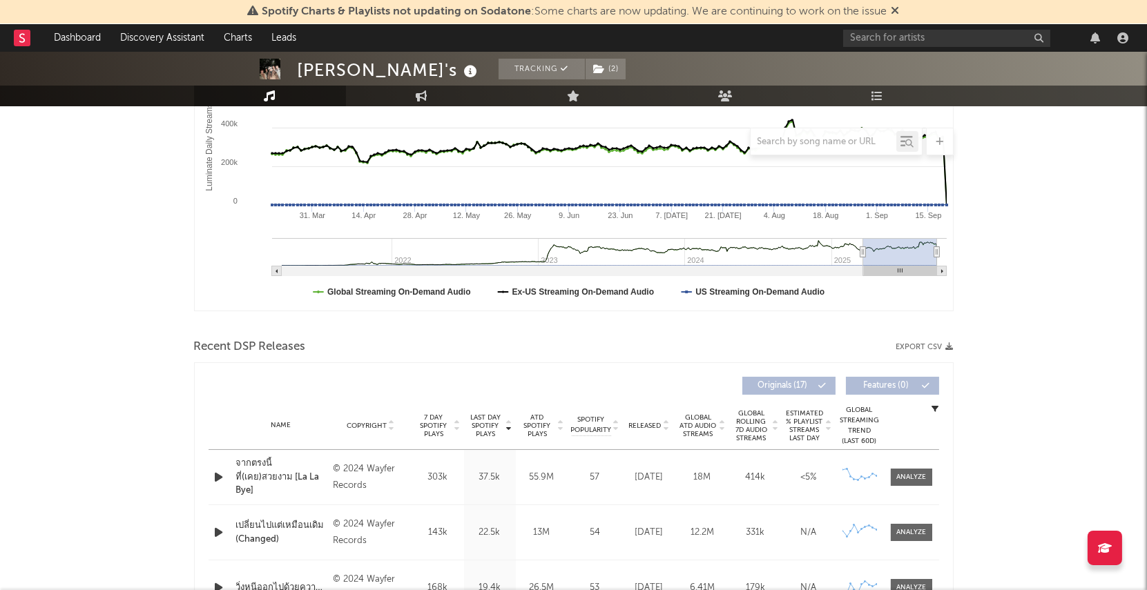
scroll to position [372, 0]
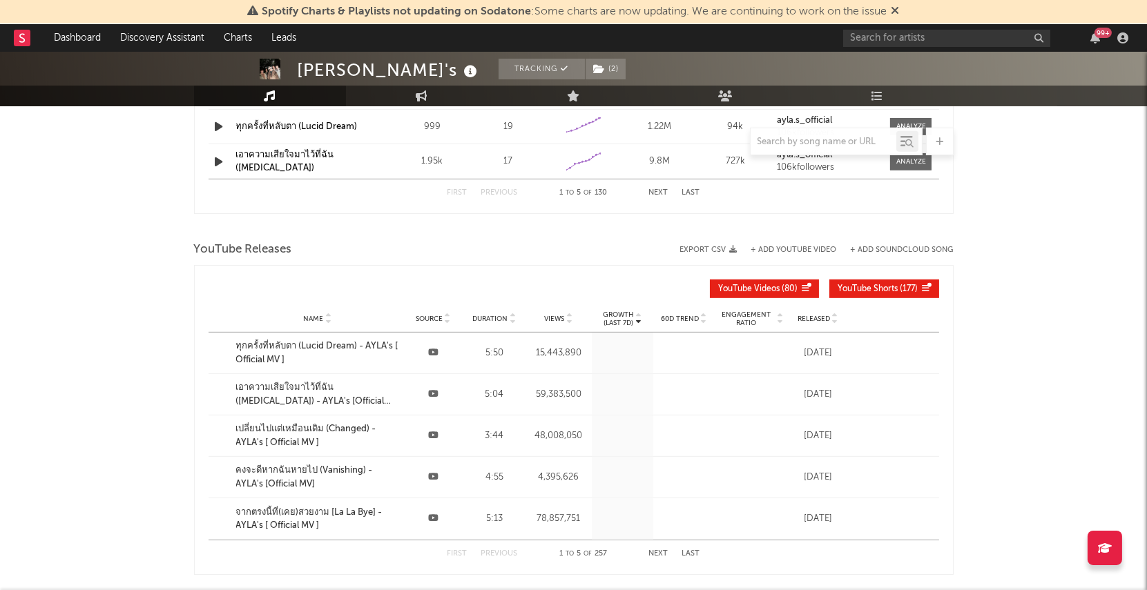
scroll to position [1465, 0]
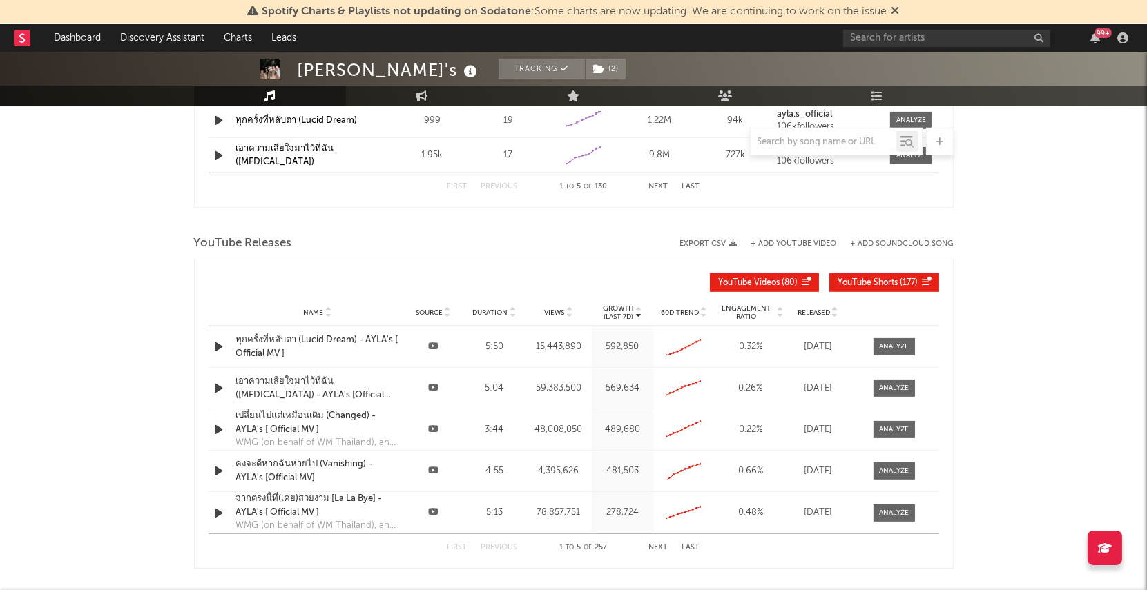
click at [618, 304] on p "Growth" at bounding box center [618, 308] width 31 height 8
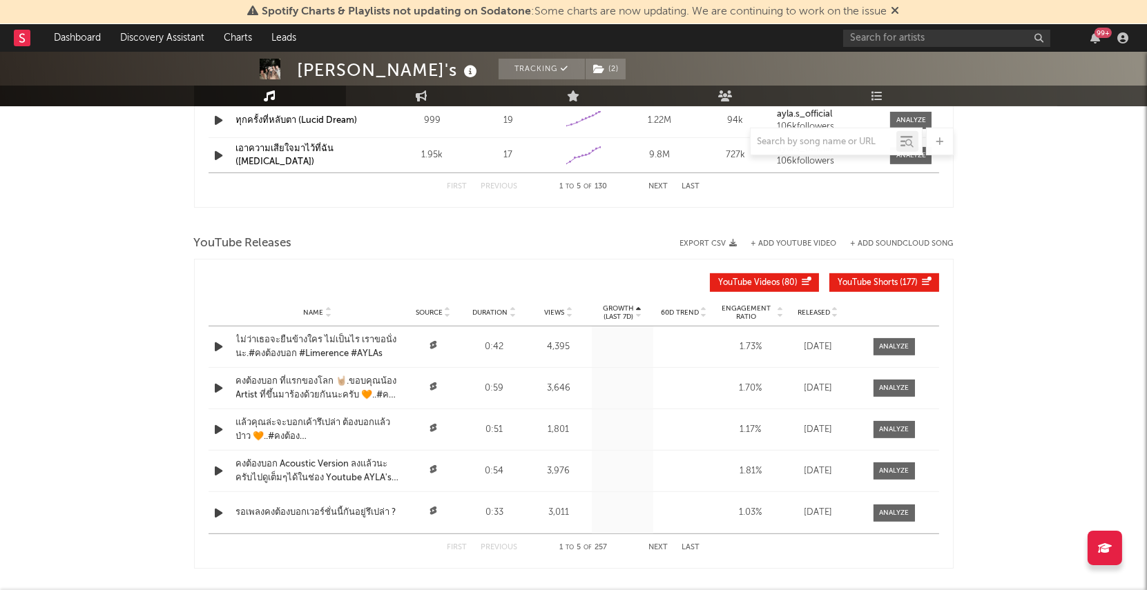
click at [611, 304] on p "Growth" at bounding box center [618, 308] width 31 height 8
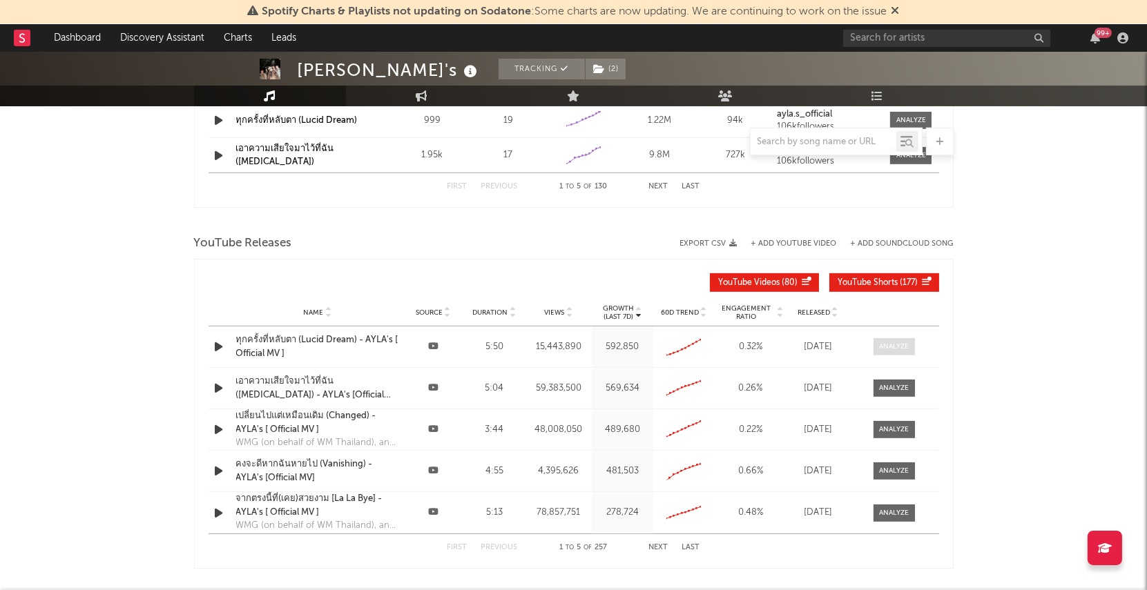
click at [890, 342] on div at bounding box center [894, 347] width 30 height 10
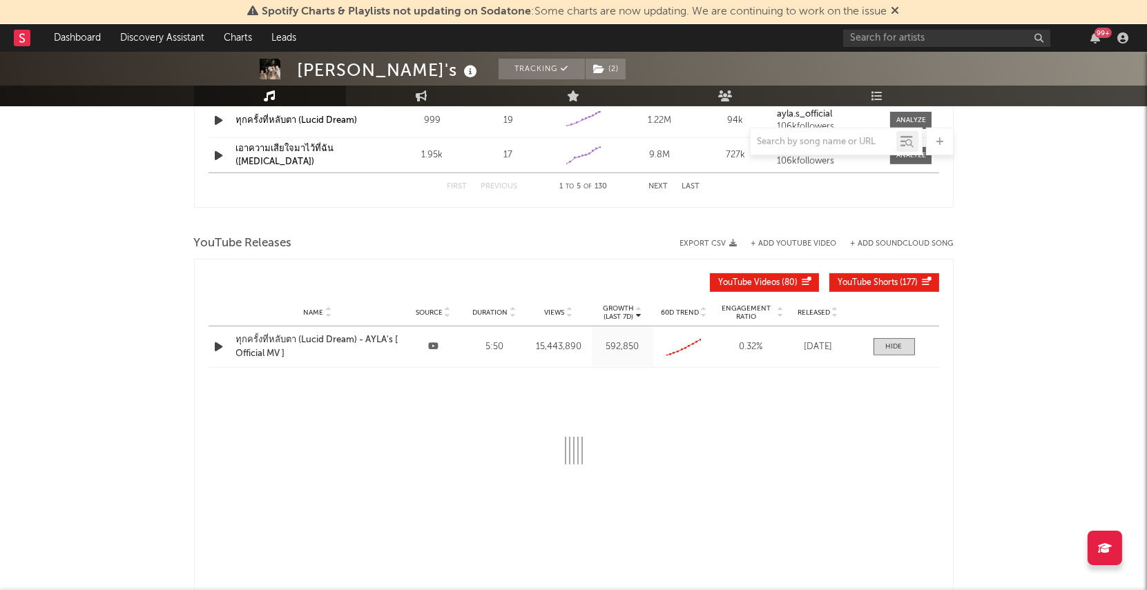
select select "6m"
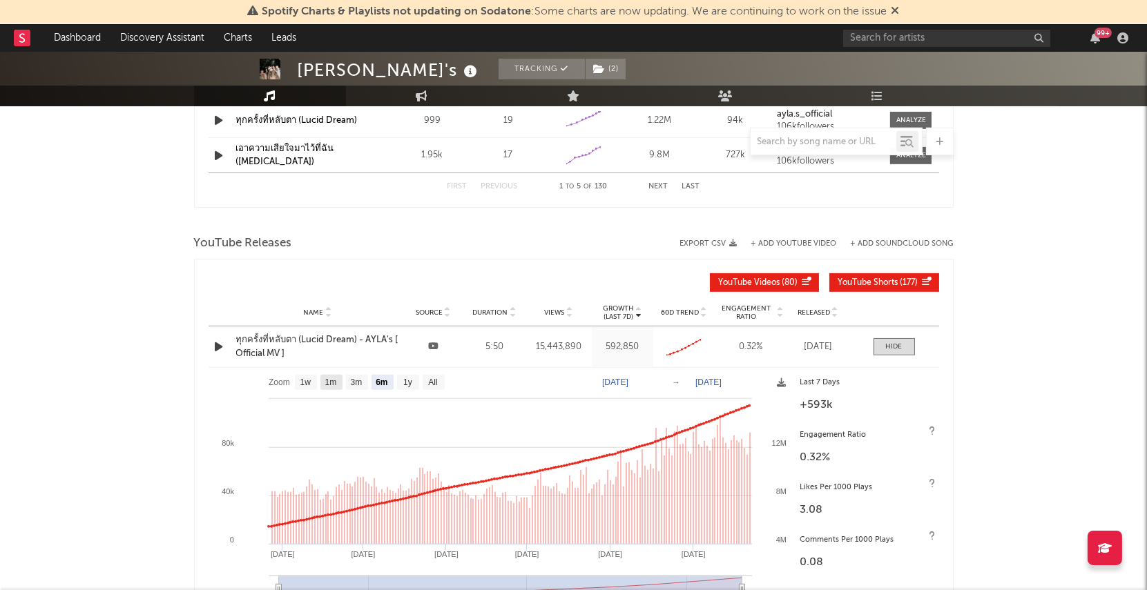
click at [333, 381] on text "1m" at bounding box center [330, 383] width 12 height 10
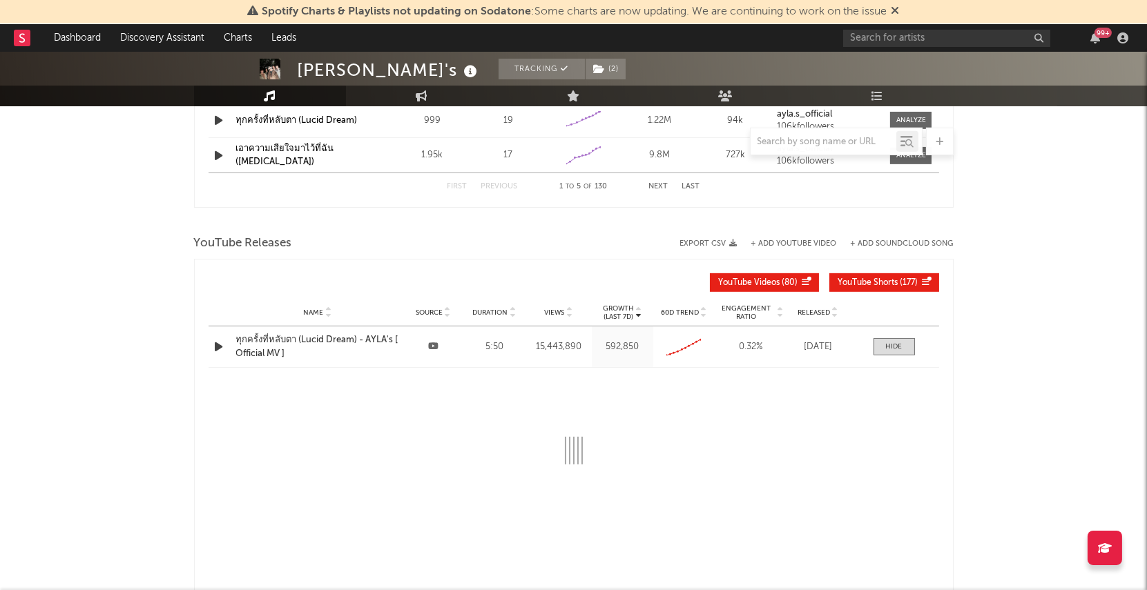
select select "1m"
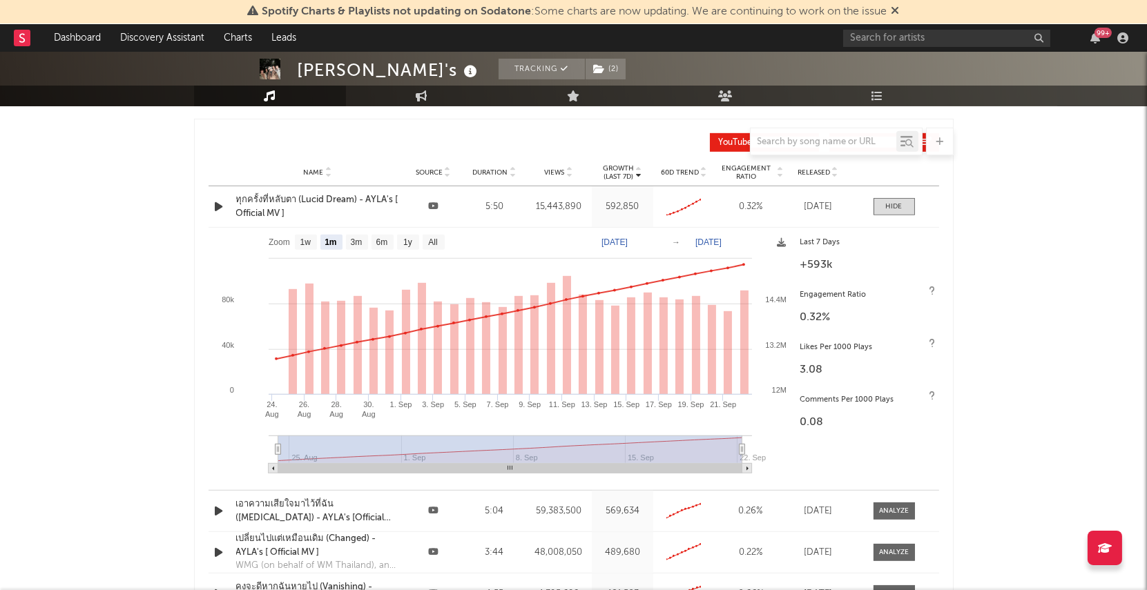
scroll to position [1612, 0]
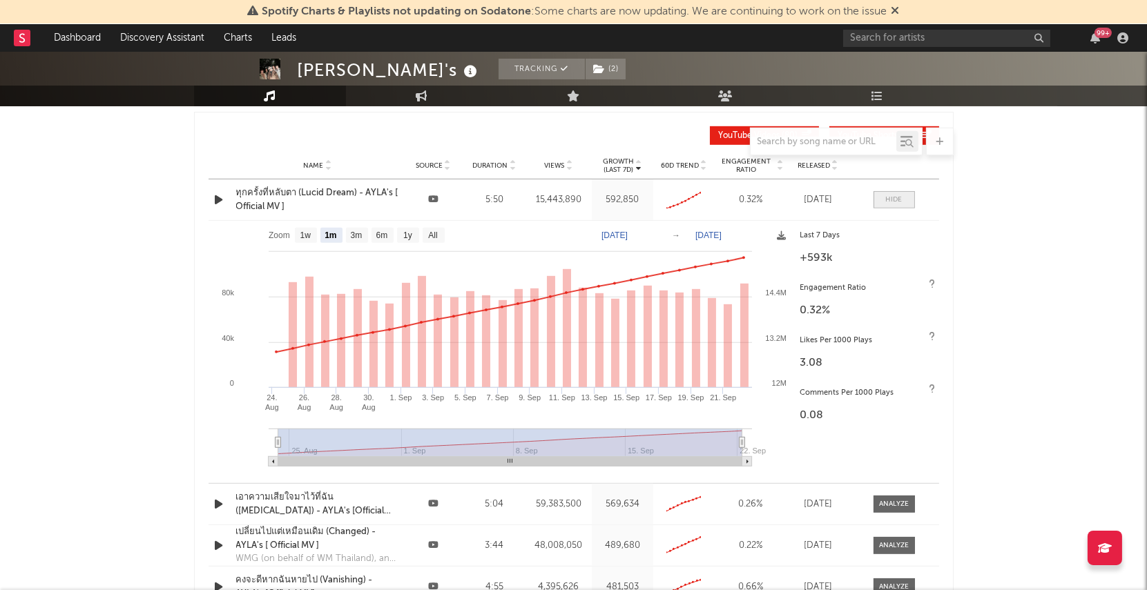
click at [893, 200] on div at bounding box center [894, 200] width 17 height 10
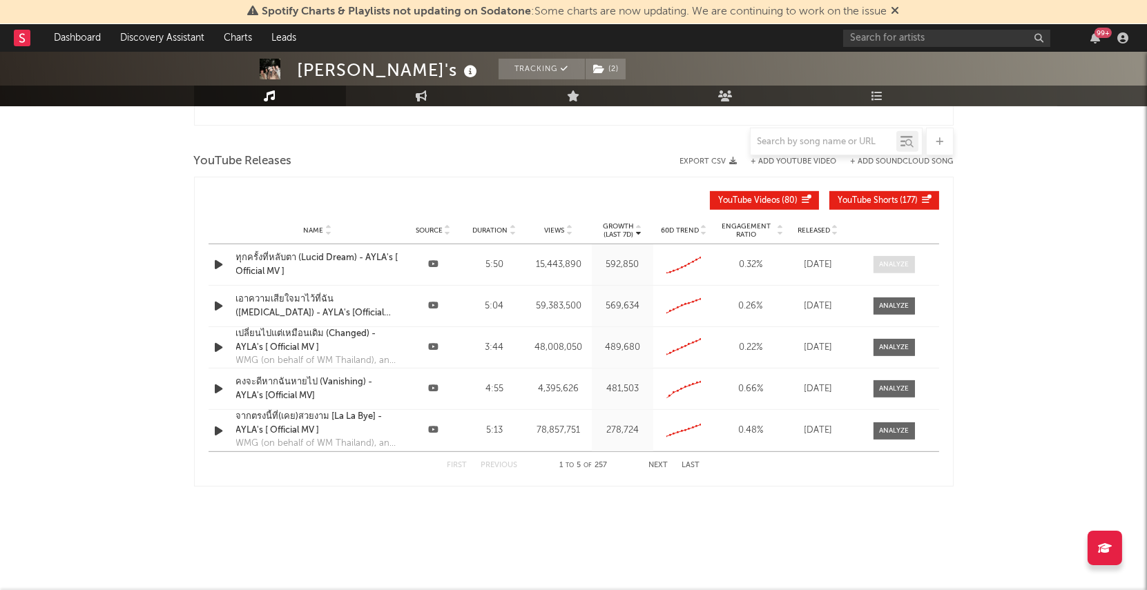
scroll to position [1544, 0]
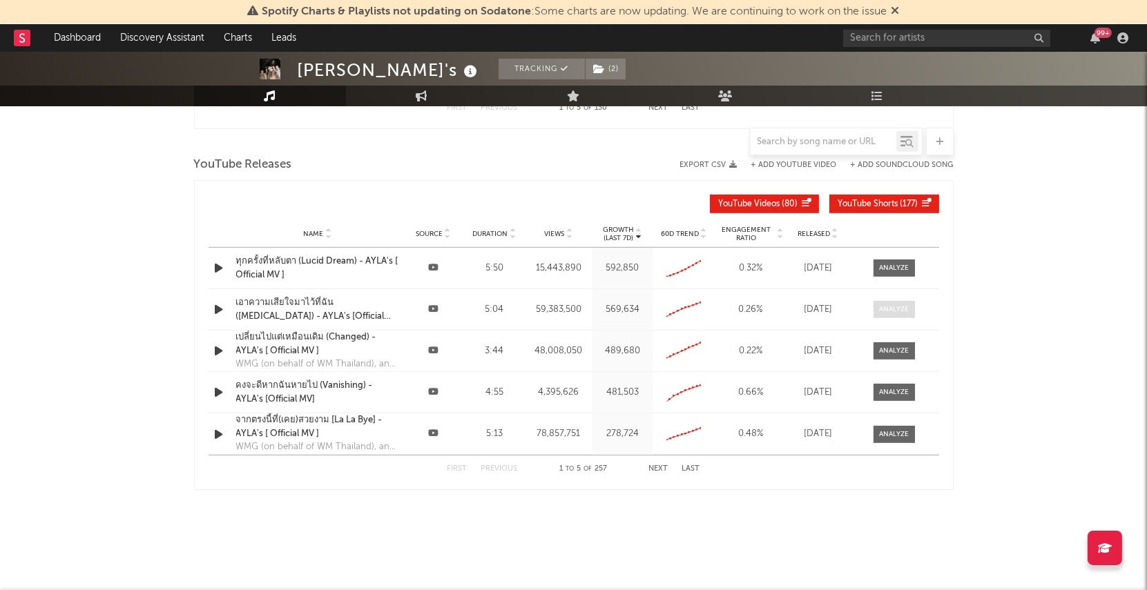
click at [884, 306] on div at bounding box center [894, 309] width 30 height 10
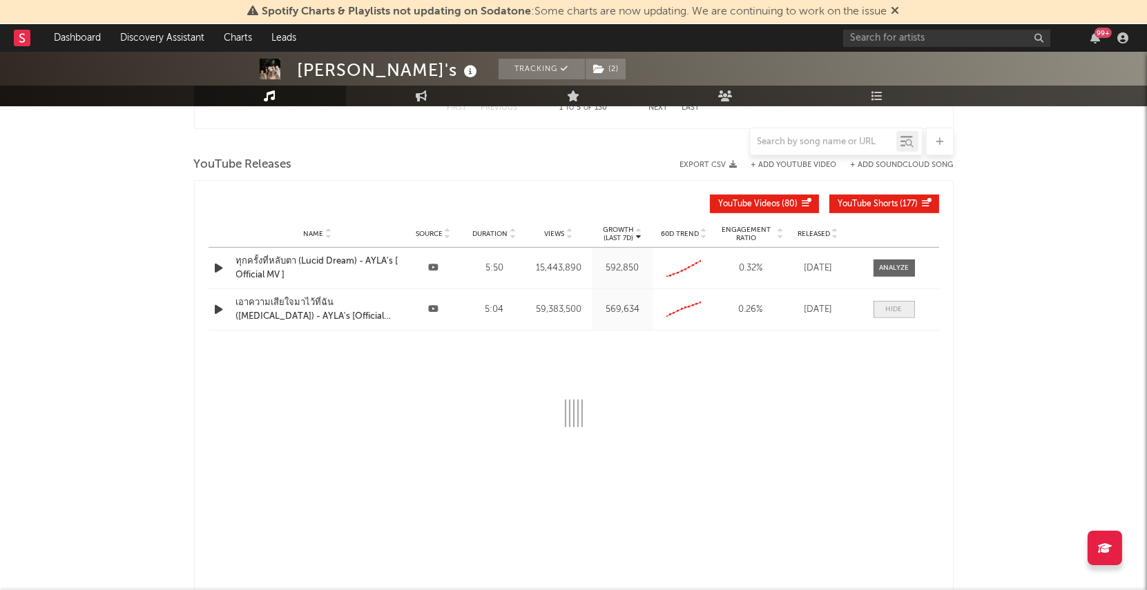
scroll to position [1612, 0]
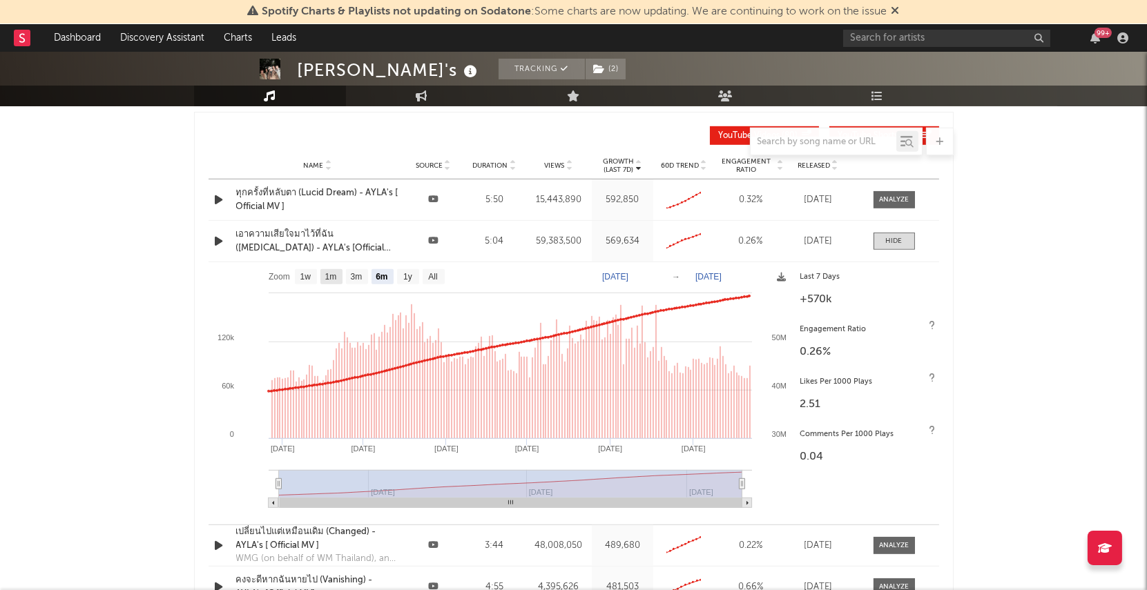
click at [329, 275] on text "1m" at bounding box center [330, 278] width 12 height 10
select select "1m"
type input "2025-08-22"
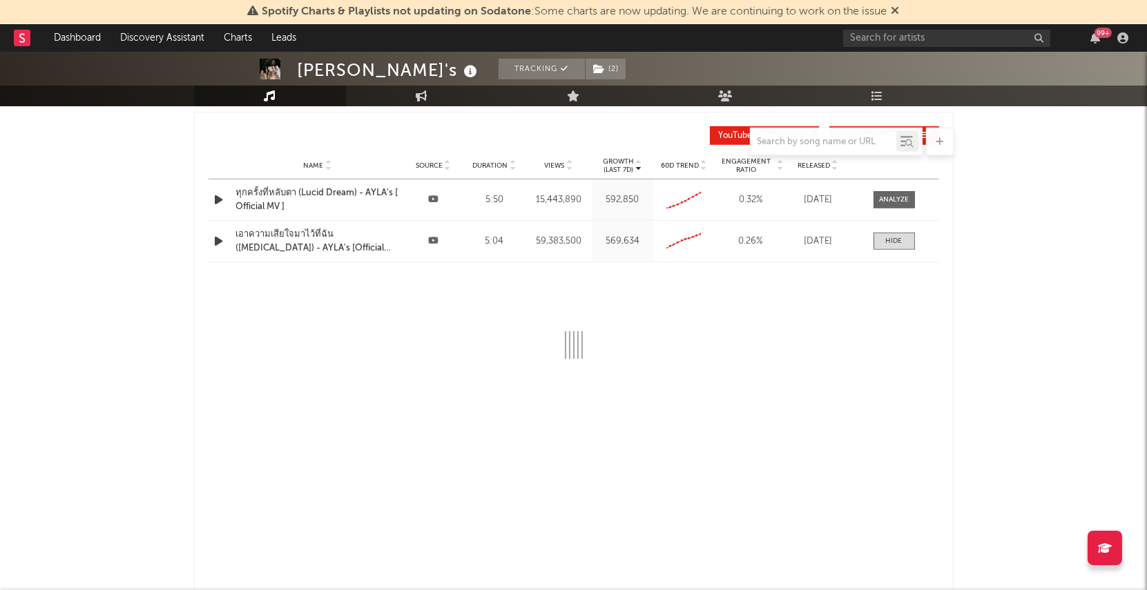
select select "1m"
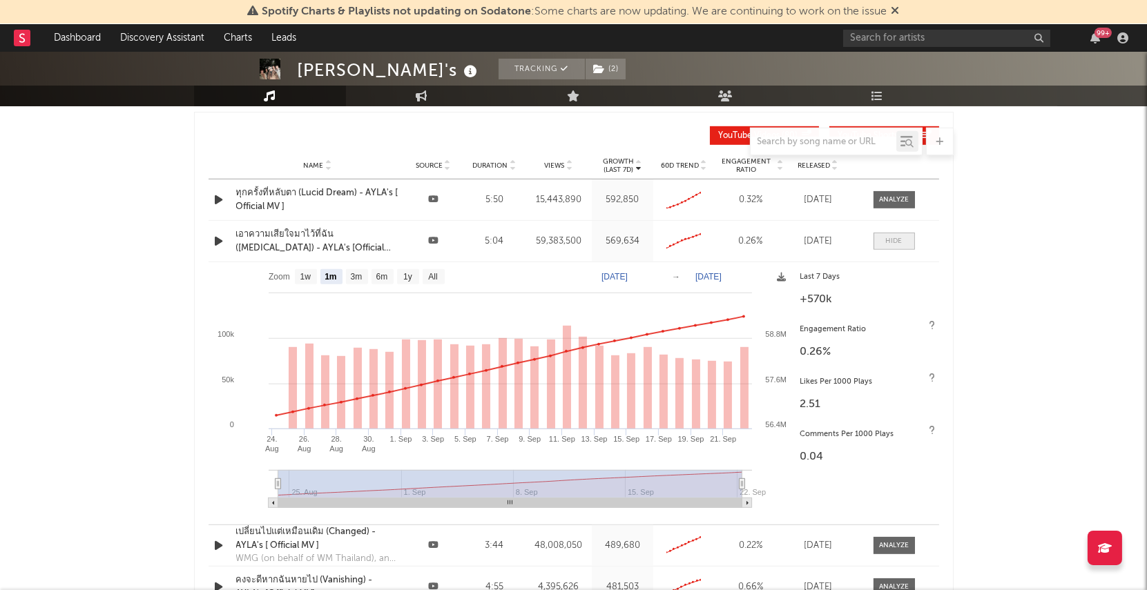
click at [897, 233] on span at bounding box center [893, 241] width 41 height 17
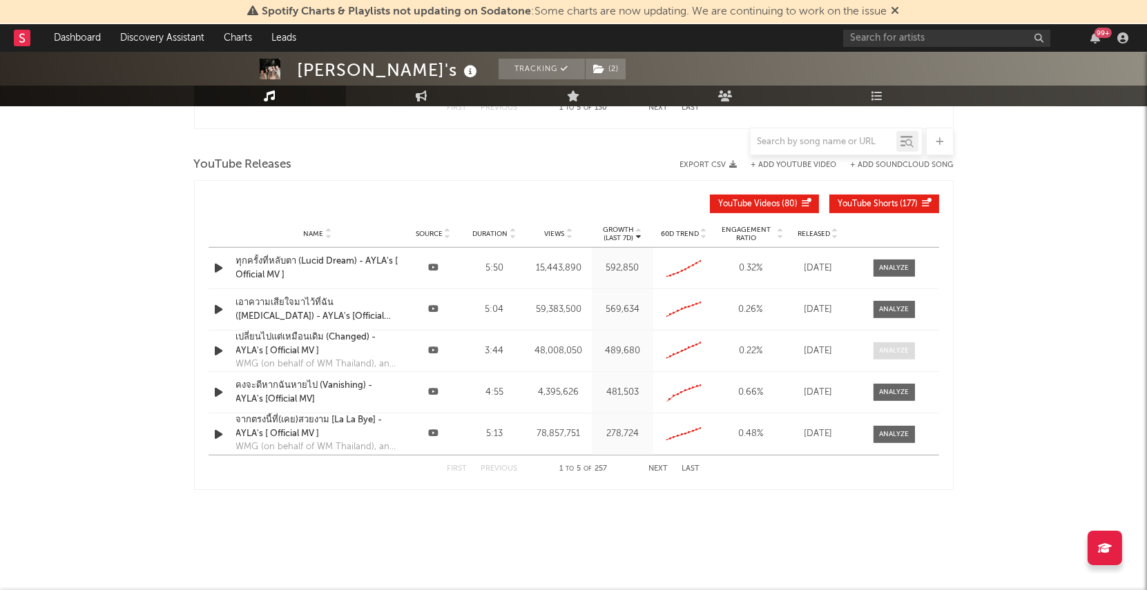
click at [891, 347] on div at bounding box center [894, 351] width 30 height 10
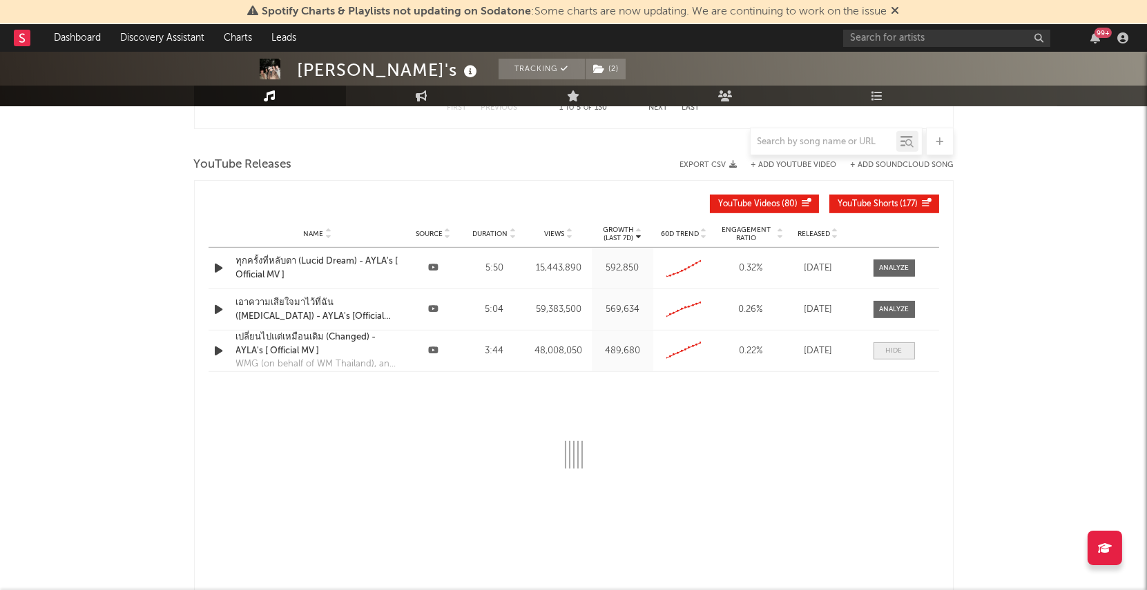
scroll to position [1612, 0]
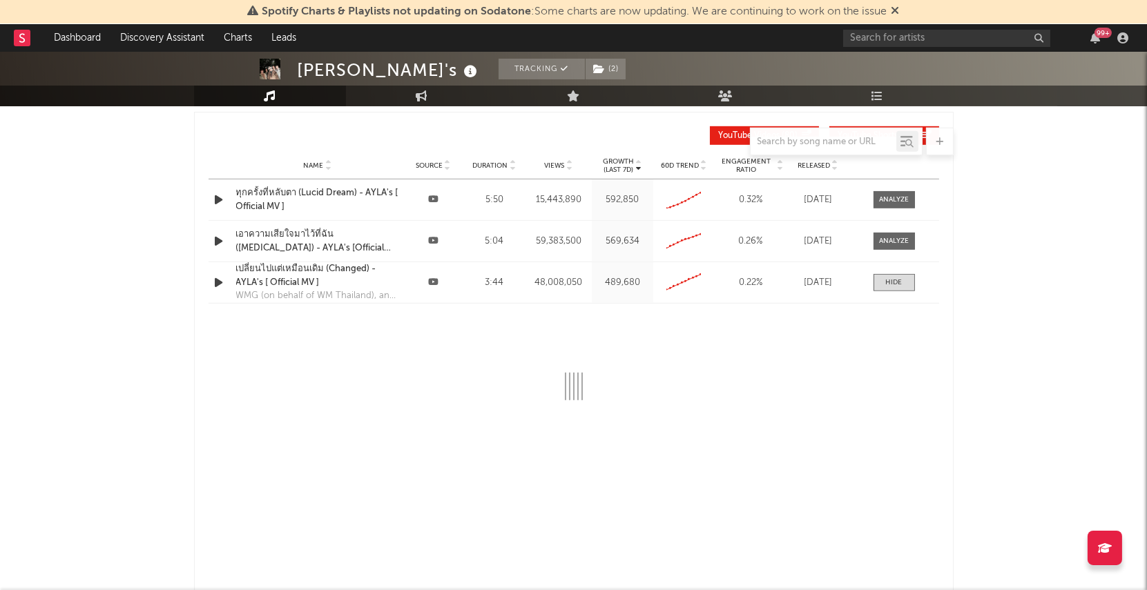
select select "6m"
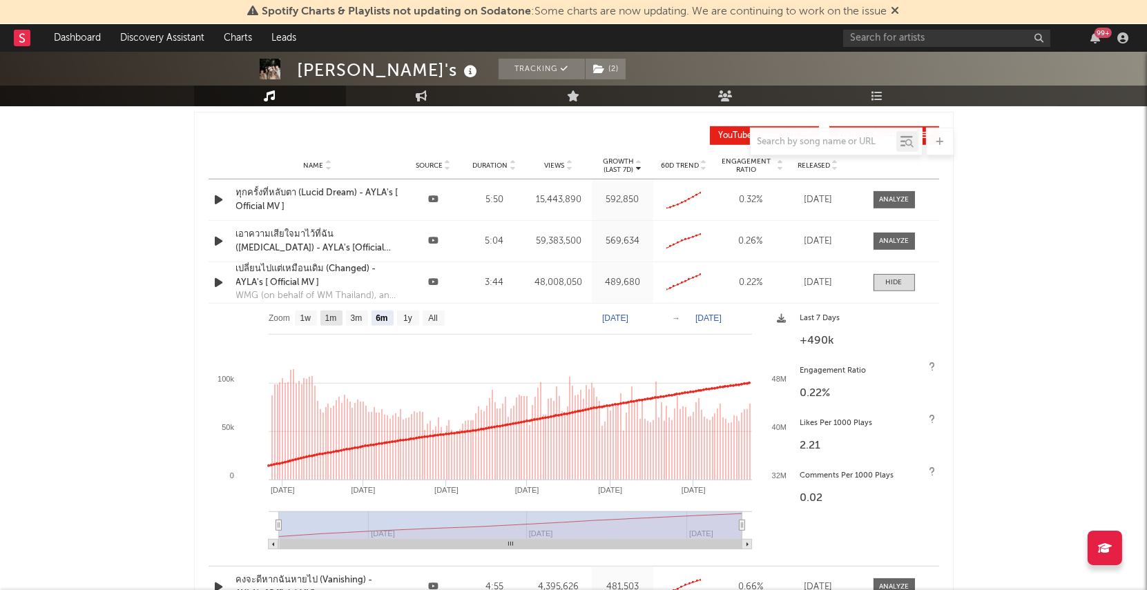
click at [331, 318] on text "1m" at bounding box center [330, 319] width 12 height 10
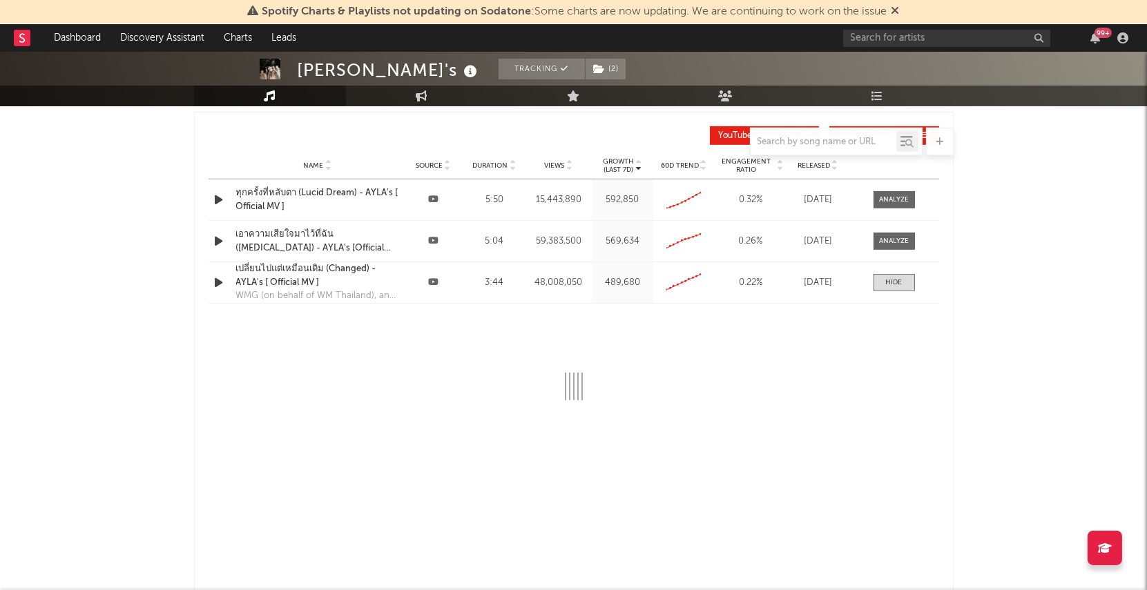
select select "1m"
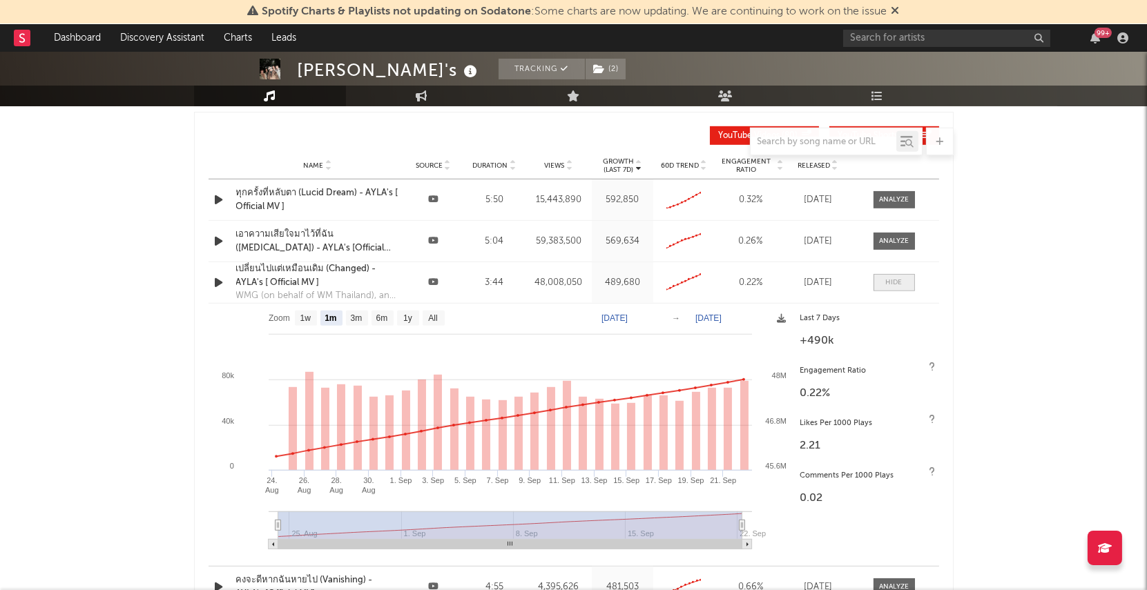
click at [898, 278] on div at bounding box center [894, 283] width 17 height 10
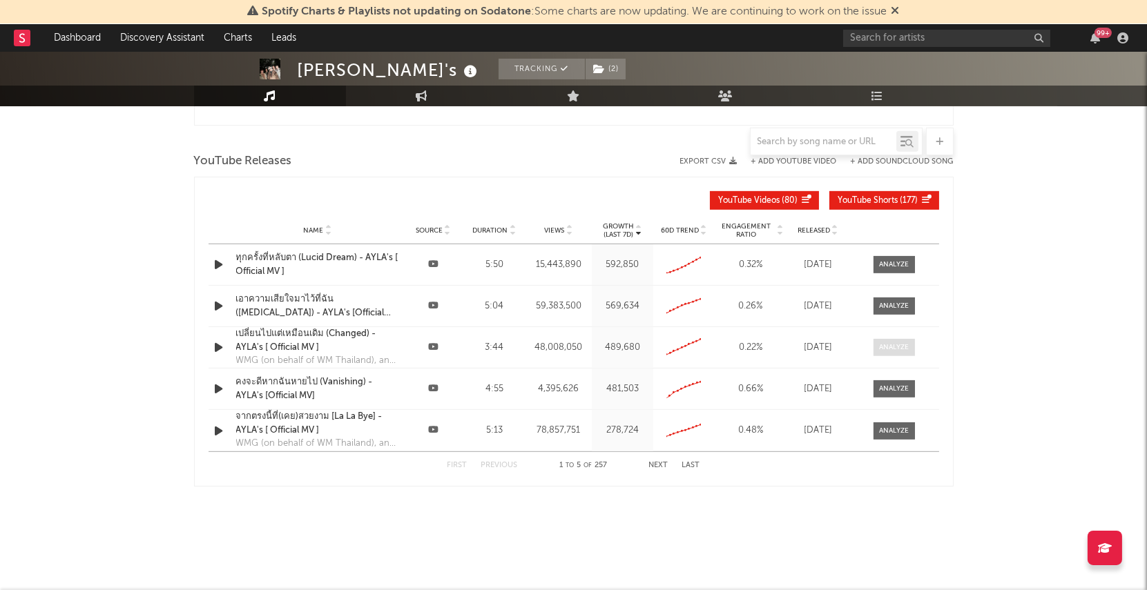
scroll to position [1544, 0]
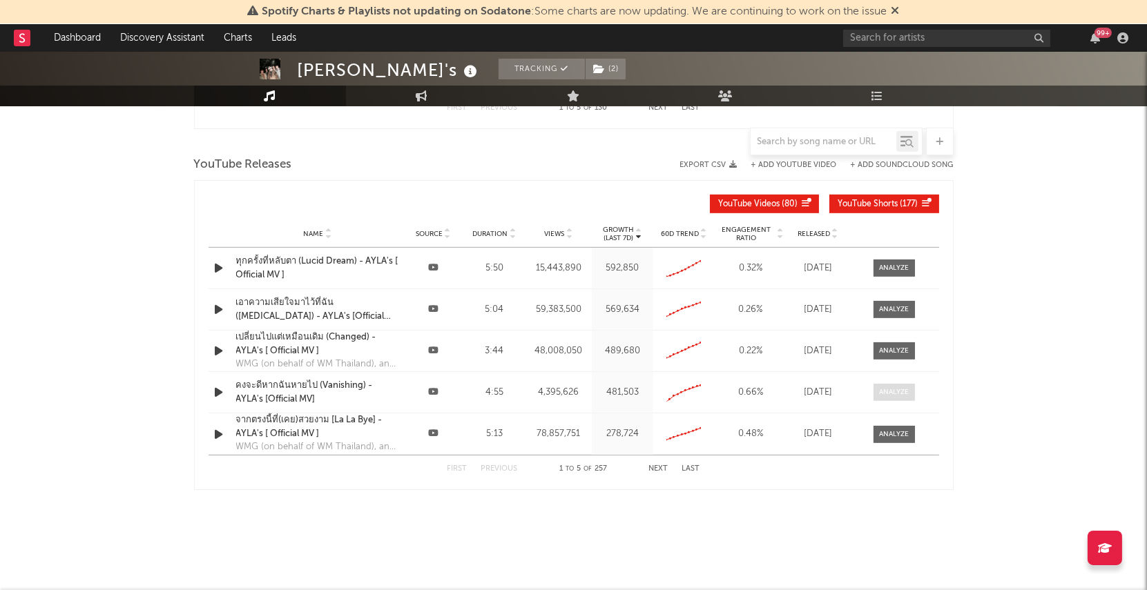
click at [899, 384] on span at bounding box center [893, 392] width 41 height 17
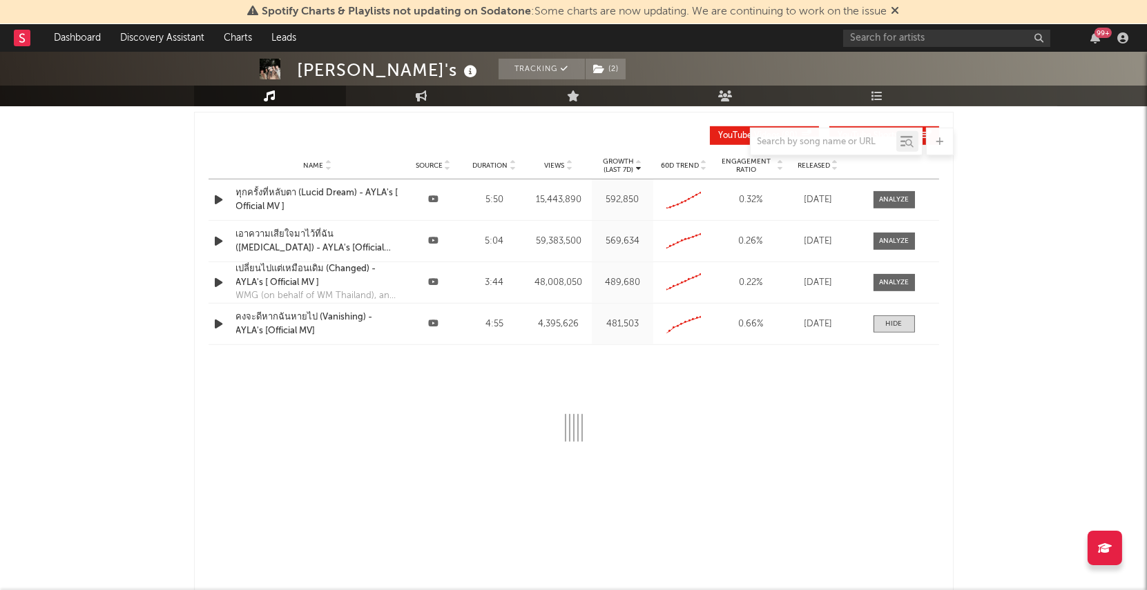
select select "All"
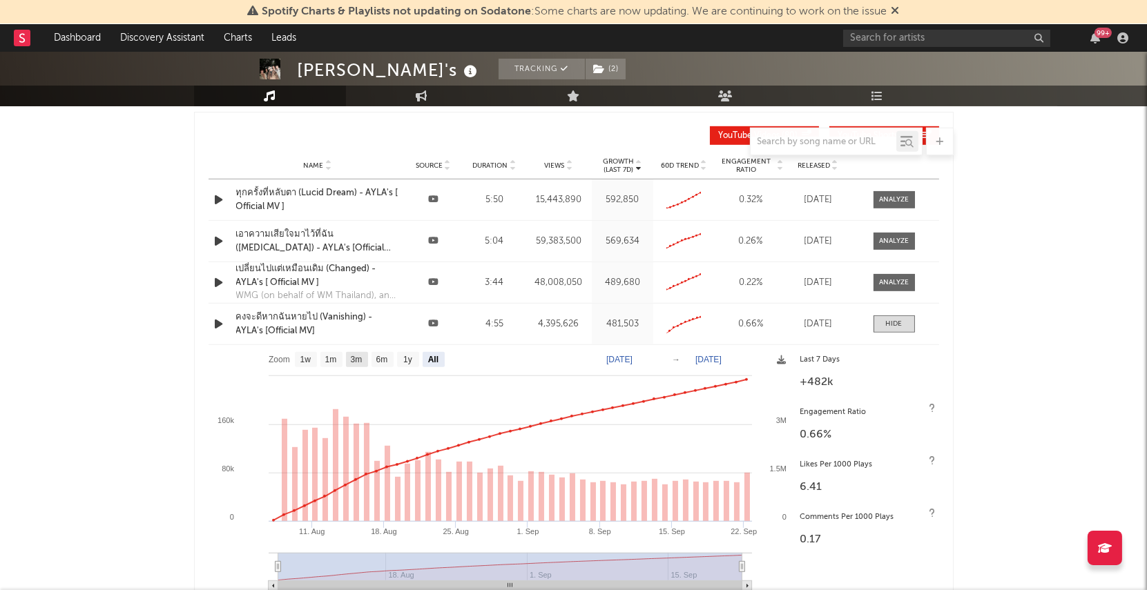
click at [353, 358] on text "3m" at bounding box center [356, 361] width 12 height 10
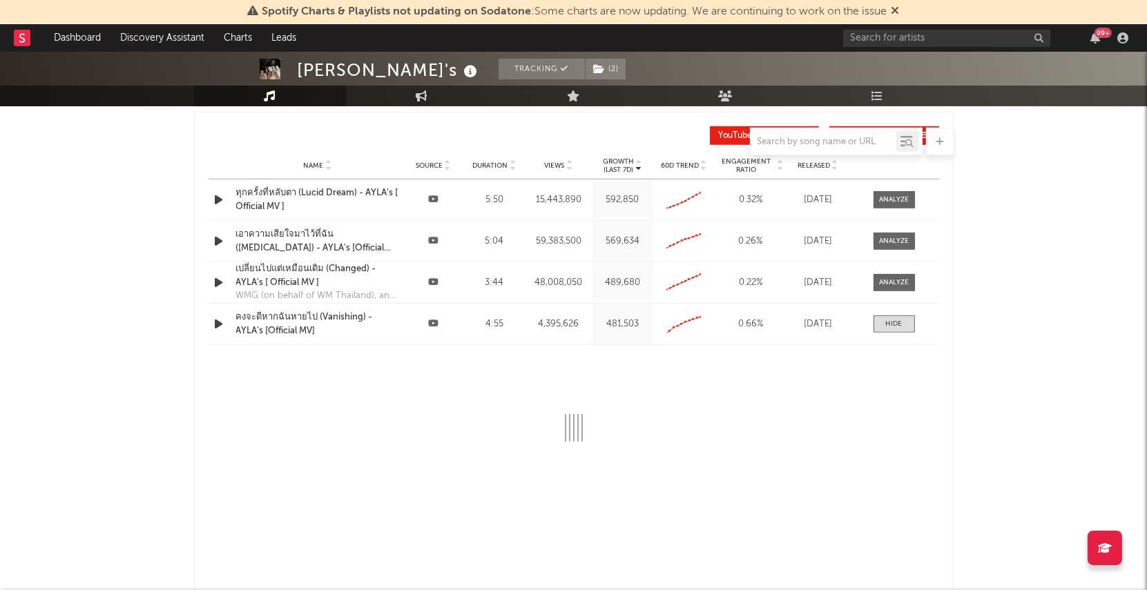
select select "All"
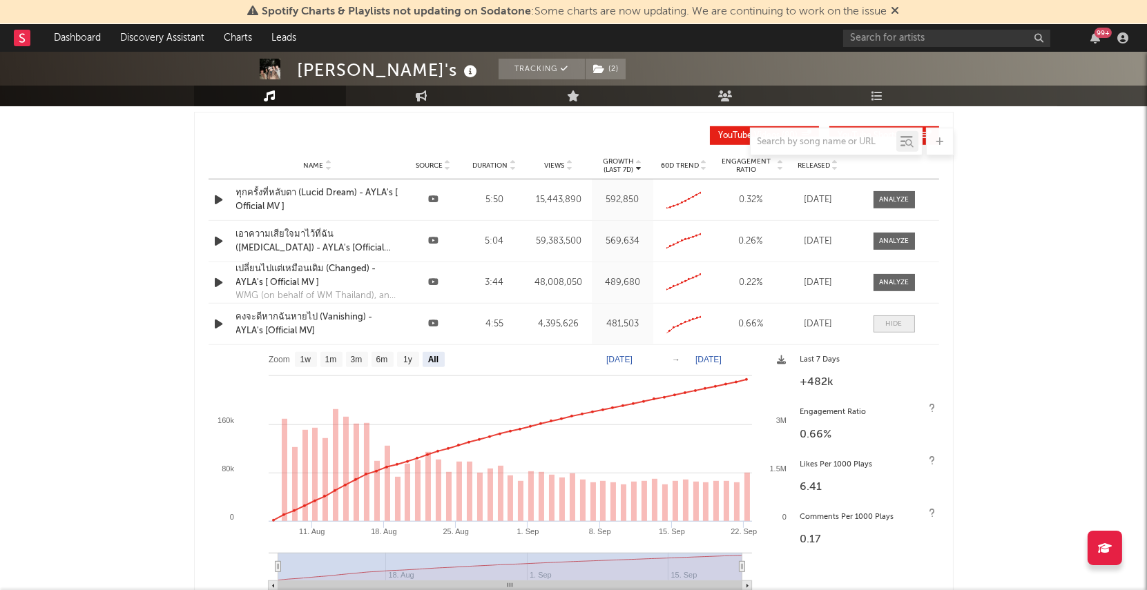
click at [907, 319] on span at bounding box center [893, 323] width 41 height 17
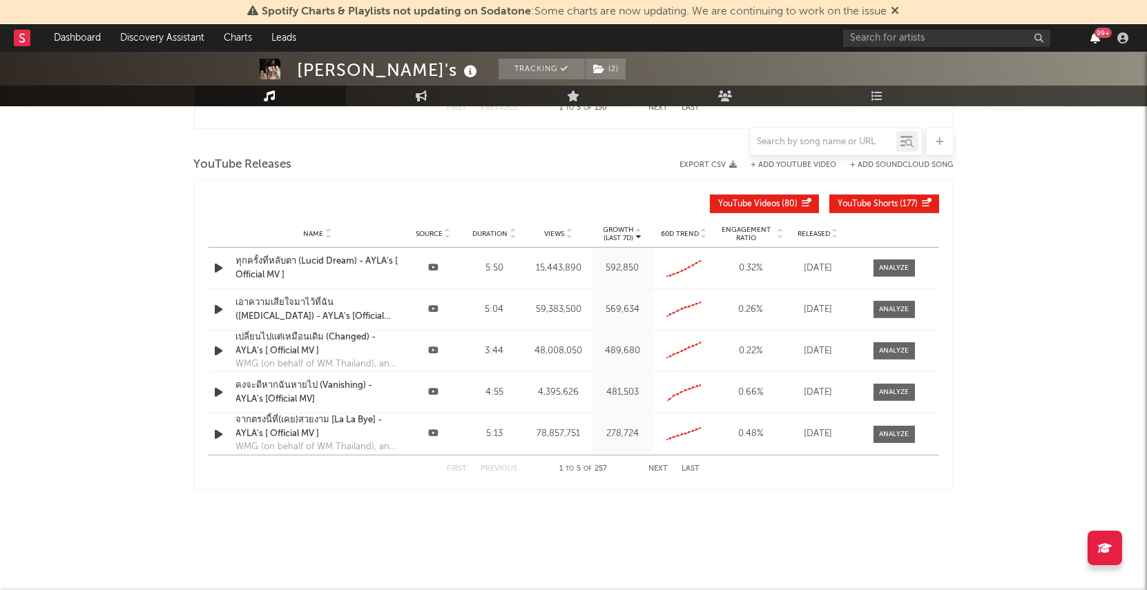
click at [1096, 37] on icon "button" at bounding box center [1095, 37] width 10 height 11
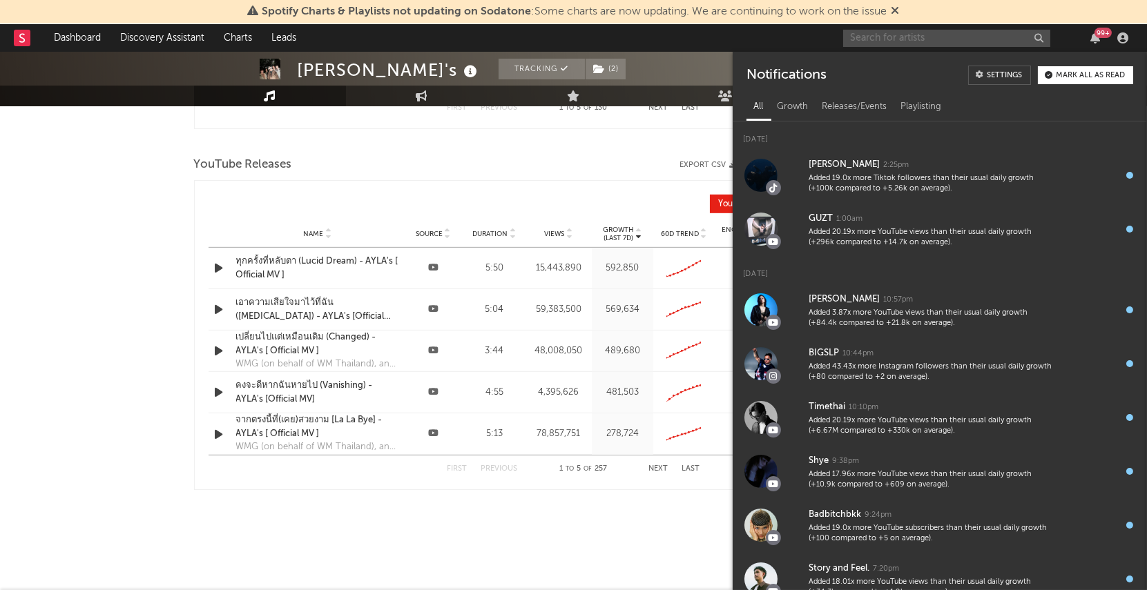
click at [873, 37] on input "text" at bounding box center [946, 38] width 207 height 17
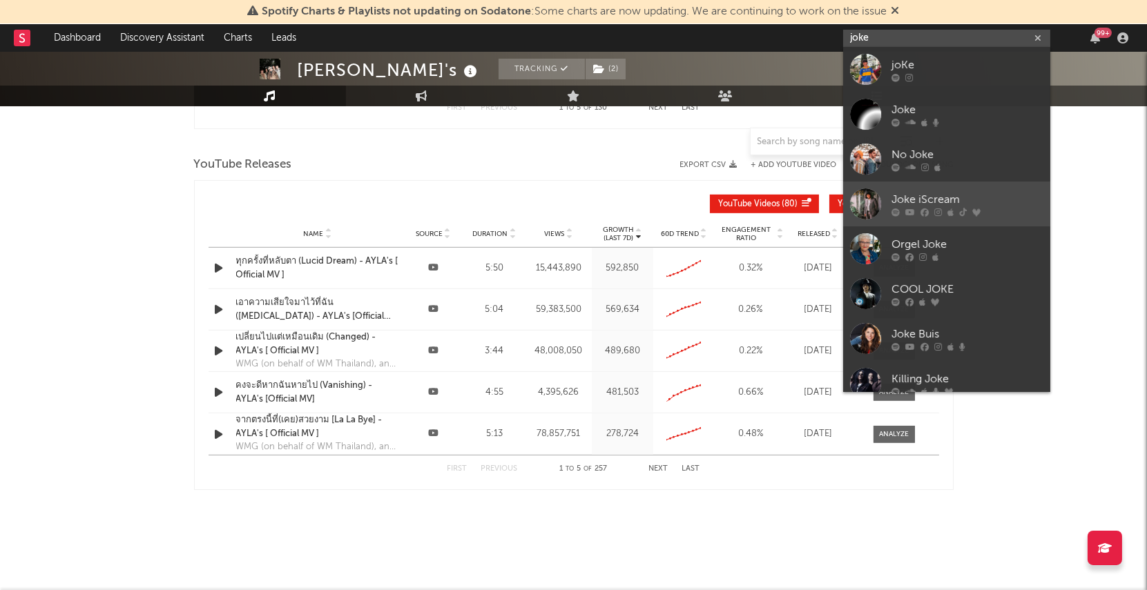
type input "joke"
click at [866, 198] on div at bounding box center [865, 203] width 31 height 31
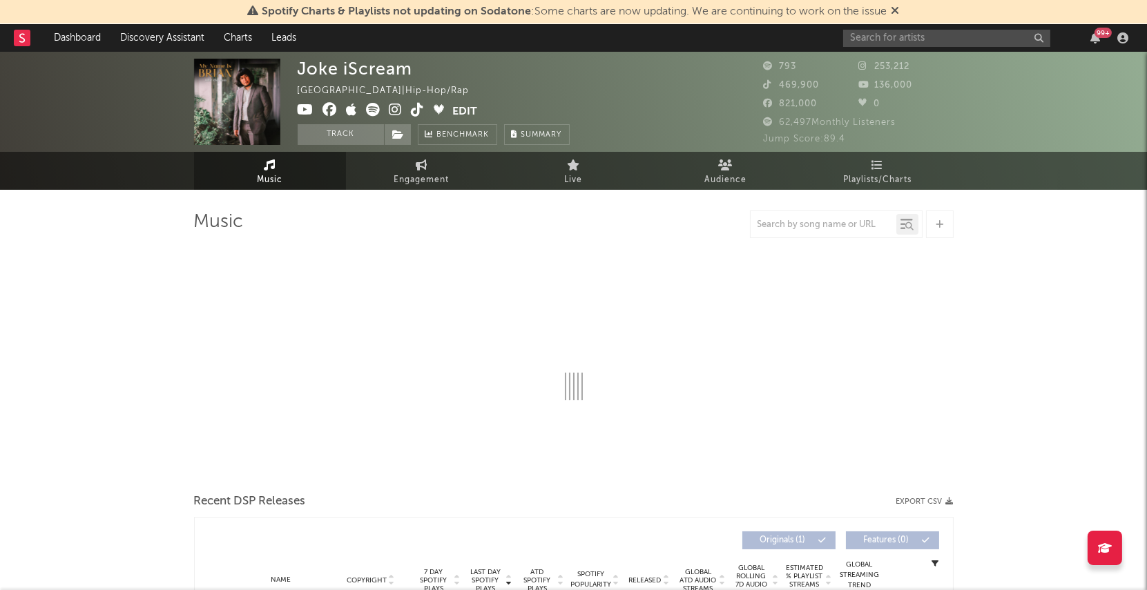
select select "1w"
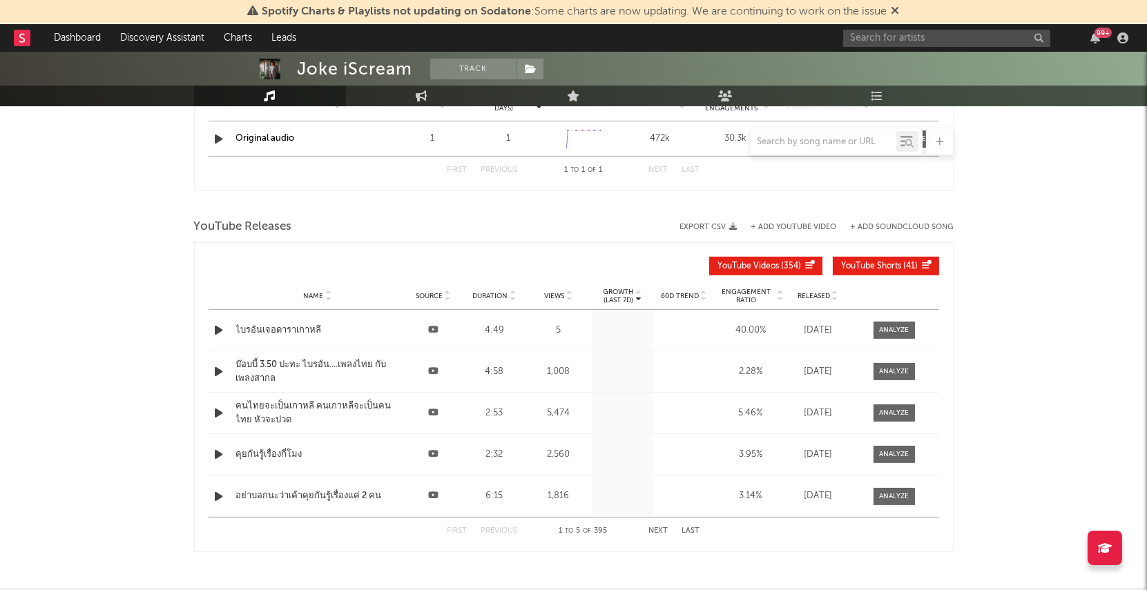
scroll to position [1116, 0]
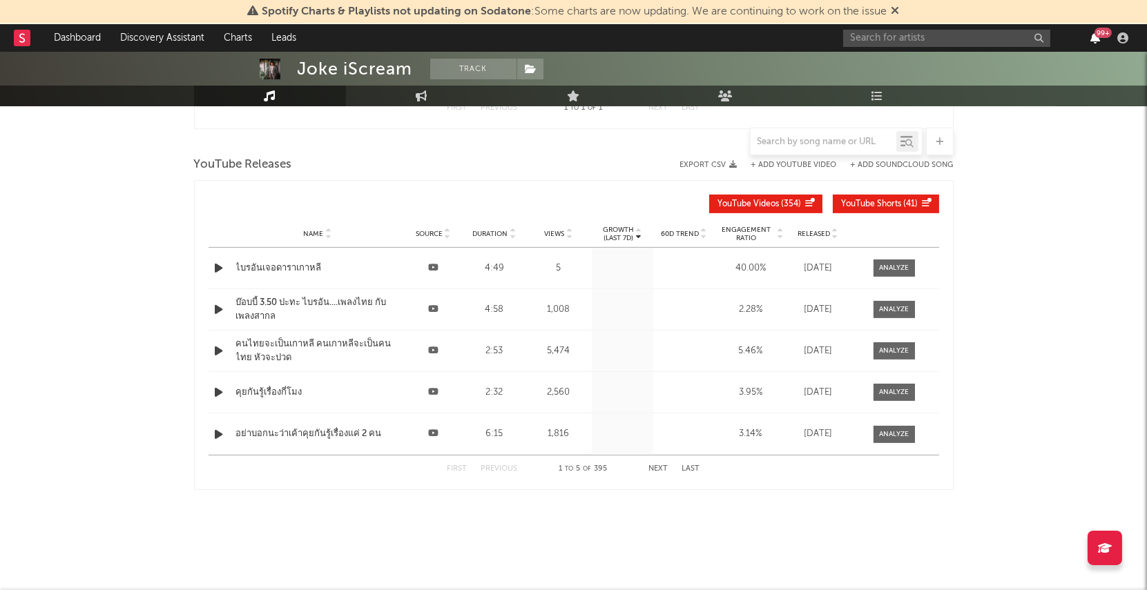
click at [1092, 35] on icon "button" at bounding box center [1095, 37] width 10 height 11
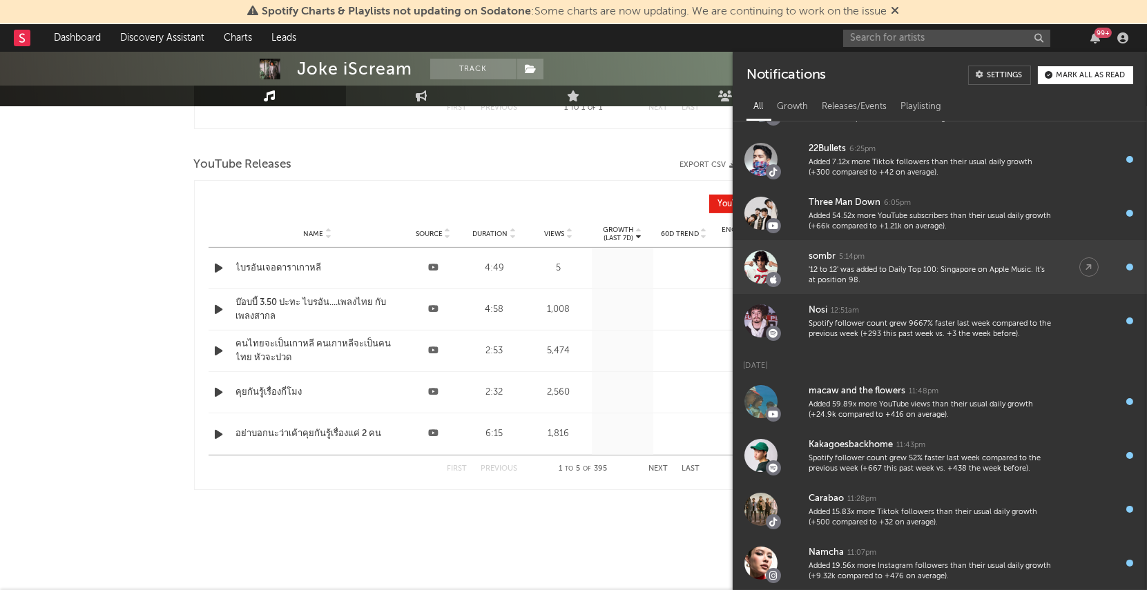
scroll to position [0, 0]
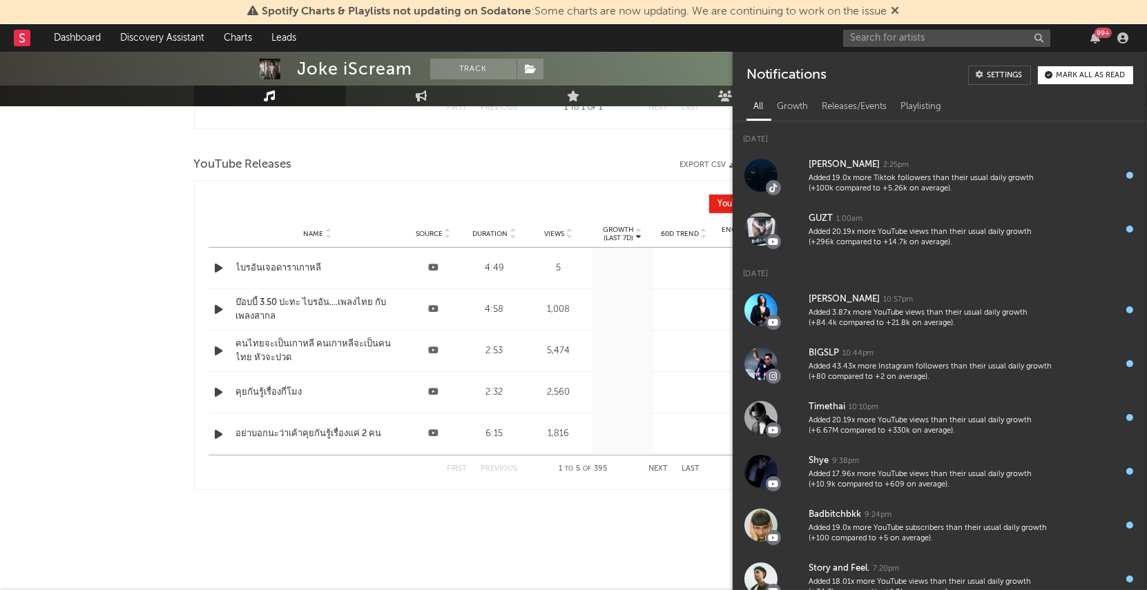
click at [1096, 36] on div "99 +" at bounding box center [1102, 33] width 17 height 10
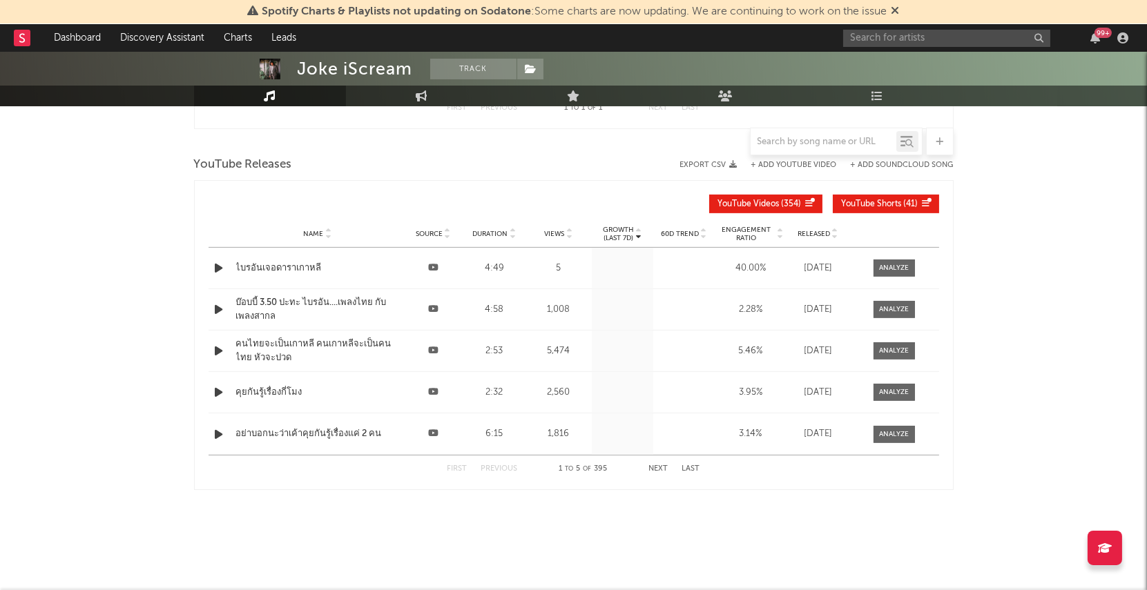
click at [1096, 36] on div "99 +" at bounding box center [1102, 33] width 17 height 10
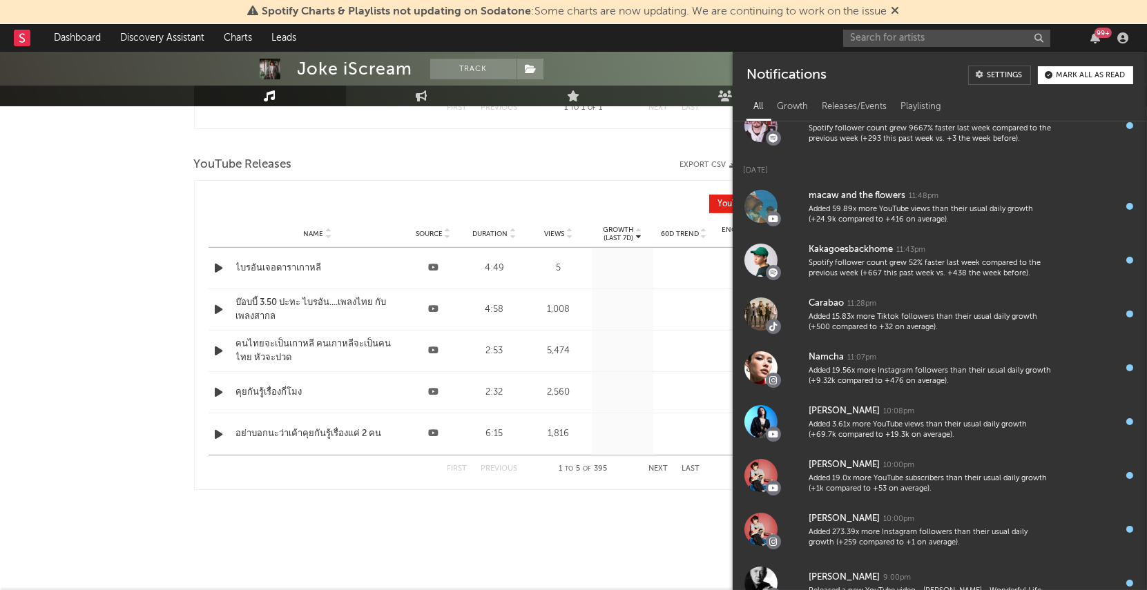
scroll to position [829, 0]
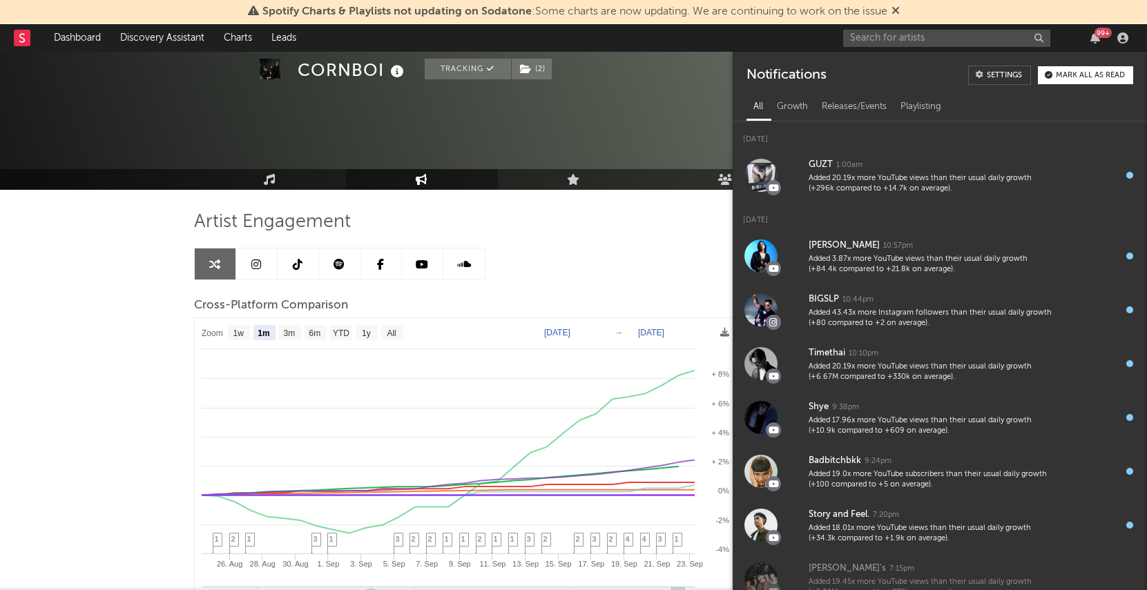
select select "1m"
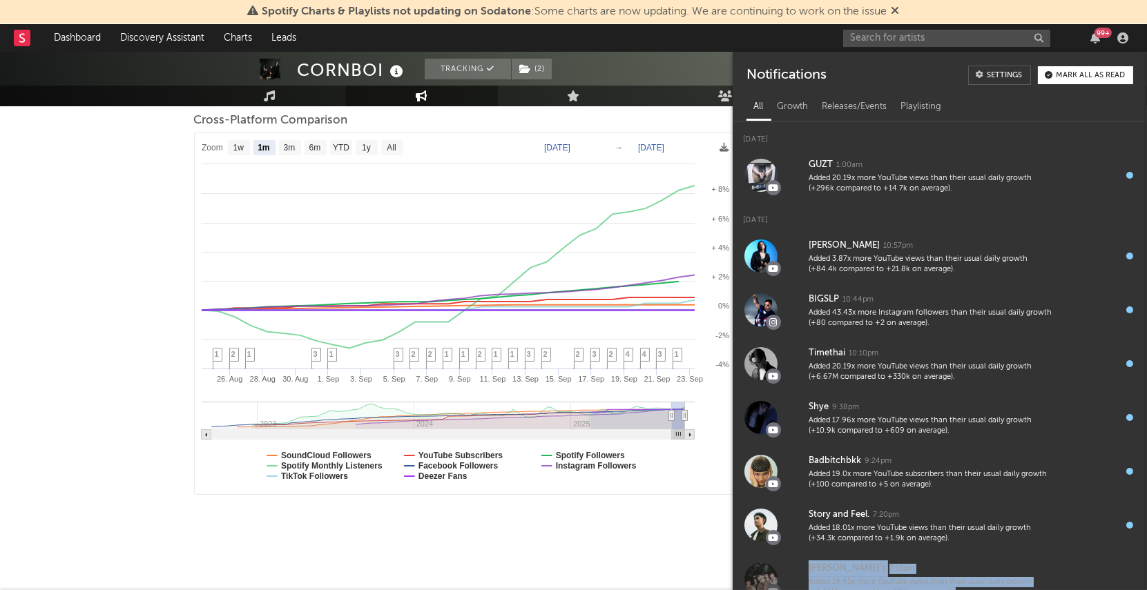
scroll to position [239, 0]
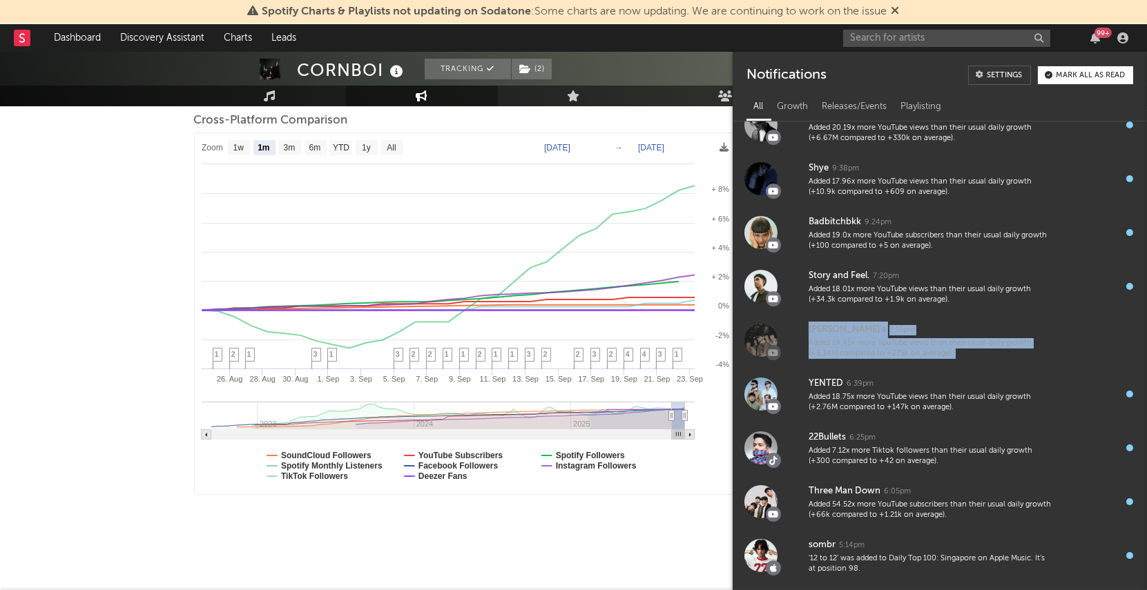
click at [1095, 34] on div "99 +" at bounding box center [1102, 33] width 17 height 10
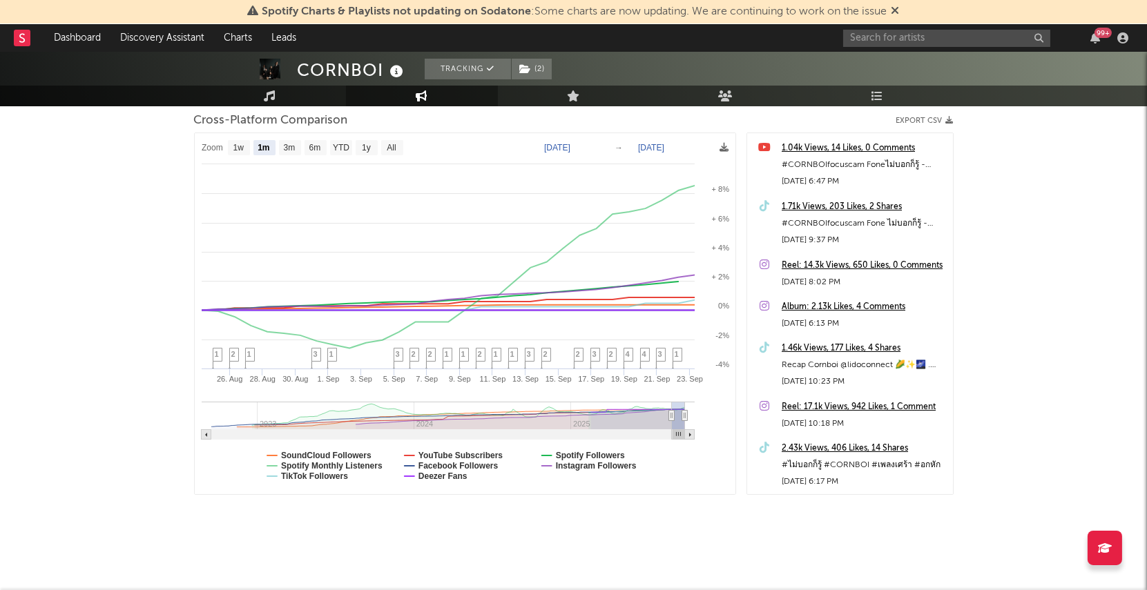
click at [1095, 34] on div "99 +" at bounding box center [1102, 33] width 17 height 10
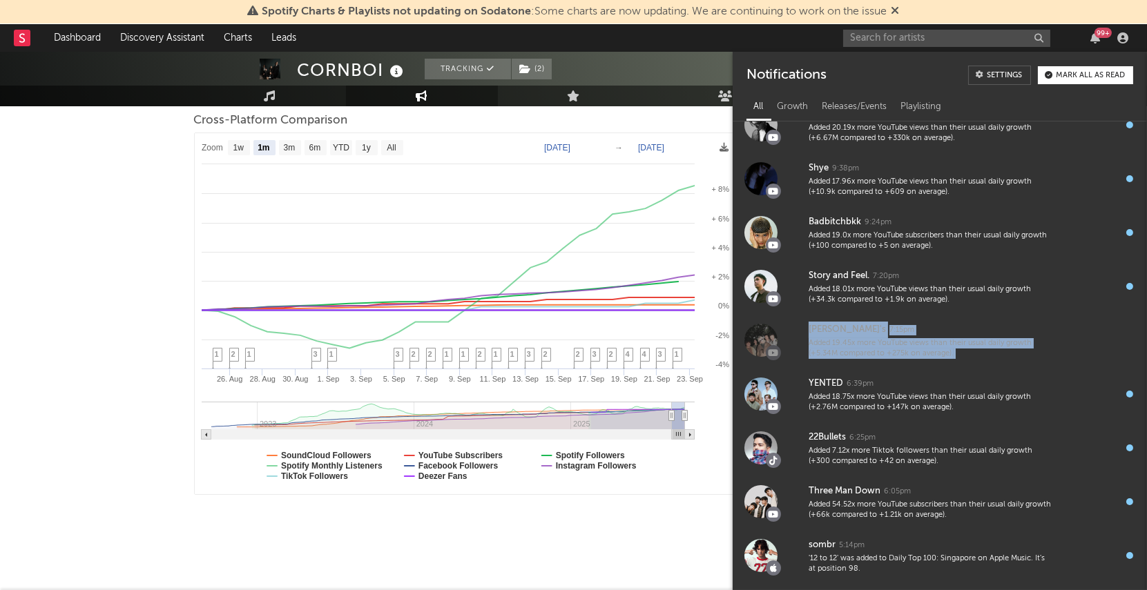
click at [1095, 34] on div "99 +" at bounding box center [1102, 33] width 17 height 10
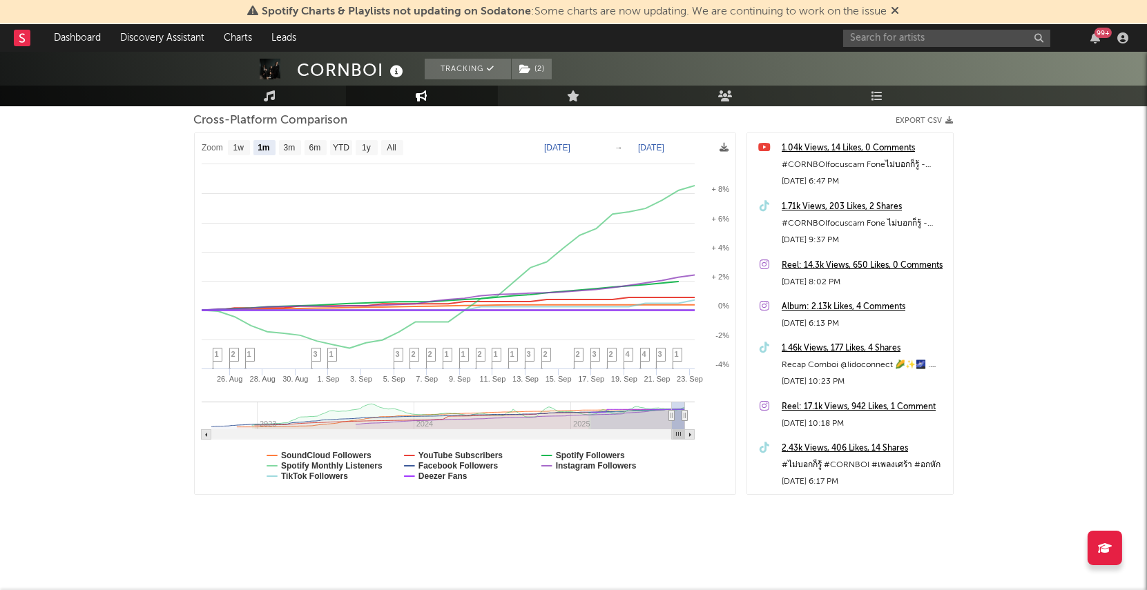
click at [1095, 34] on div "99 +" at bounding box center [1102, 33] width 17 height 10
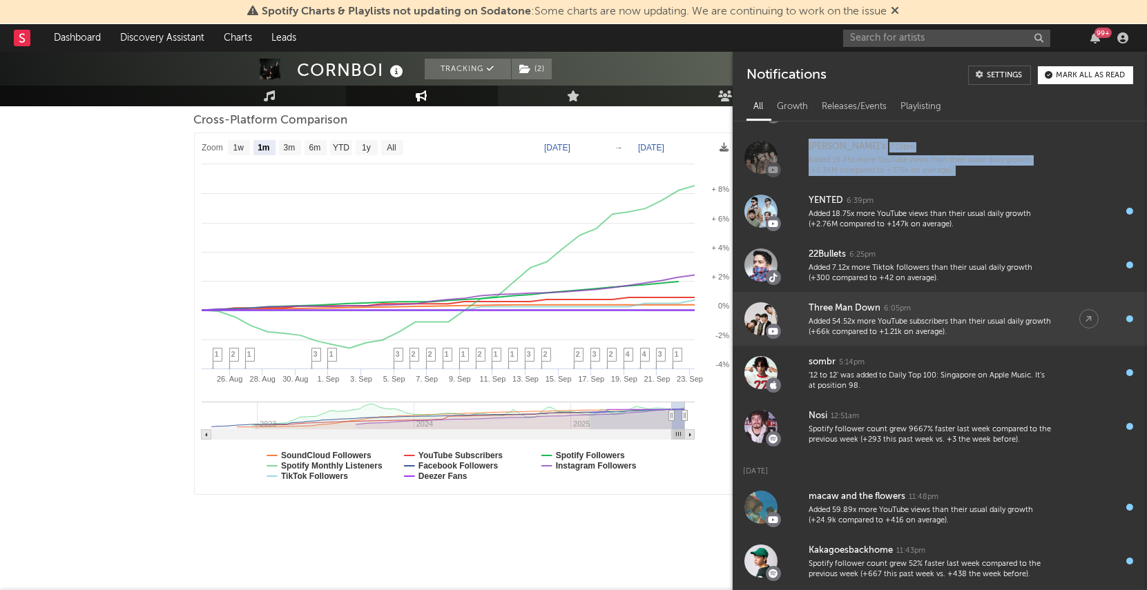
scroll to position [436, 0]
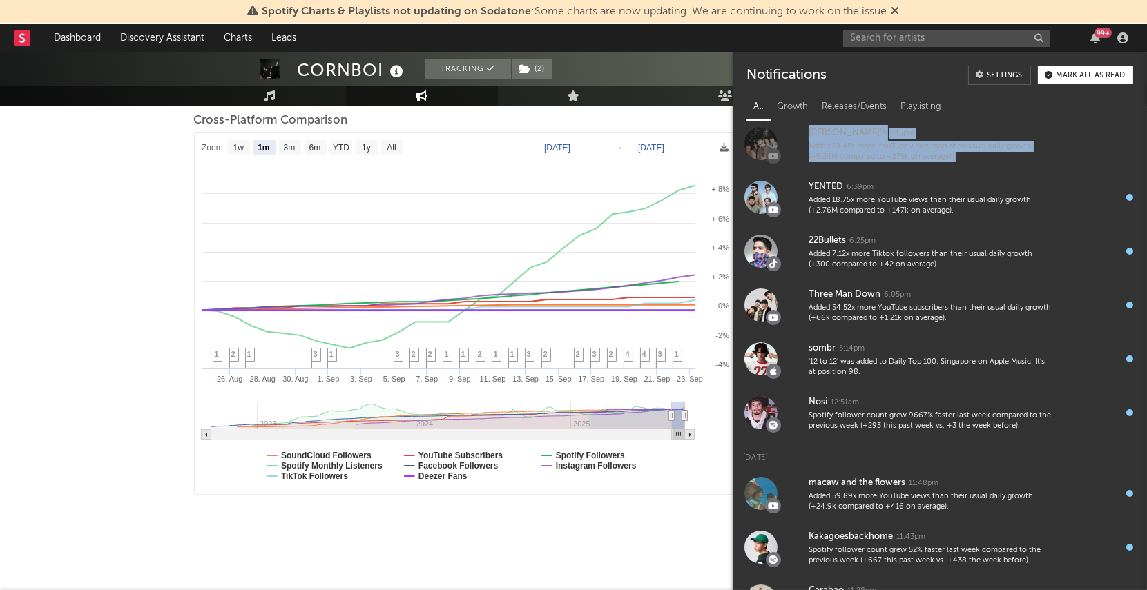
click at [102, 239] on div "CORNBOI Tracking ( 2 ) Thailand | Pop Edit Tracking ( 2 ) Email Alerts On Bench…" at bounding box center [573, 229] width 1147 height 725
